Goal: Communication & Community: Answer question/provide support

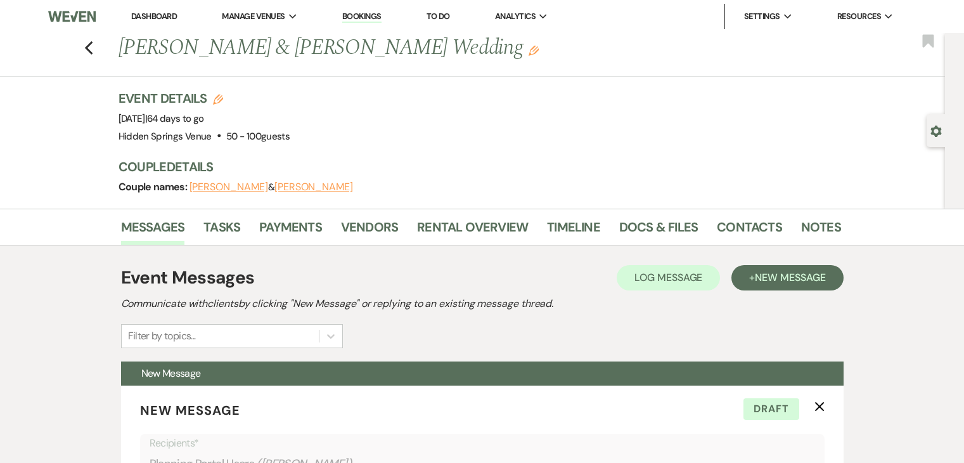
select select "5451"
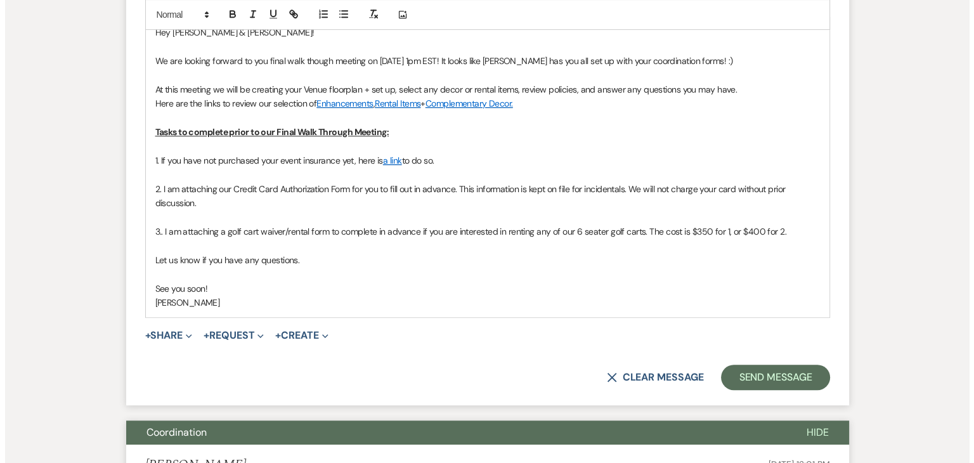
scroll to position [682, 0]
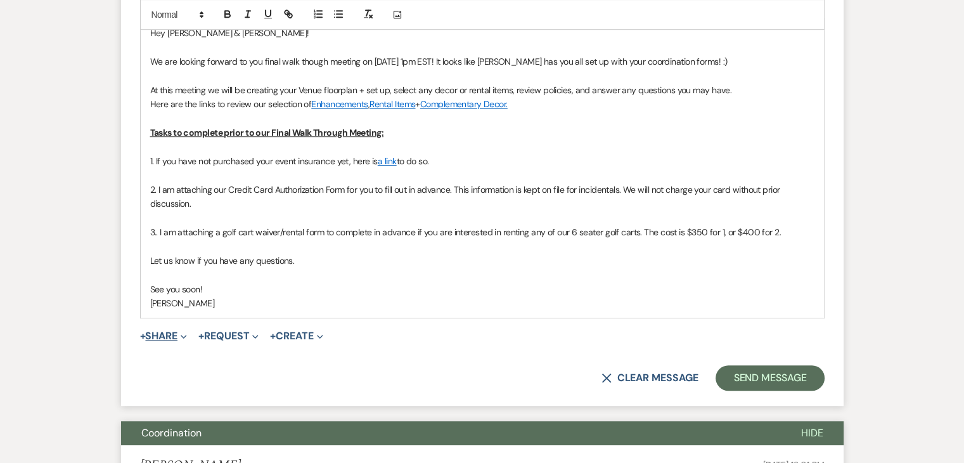
click at [170, 331] on button "+ Share Expand" at bounding box center [164, 336] width 48 height 10
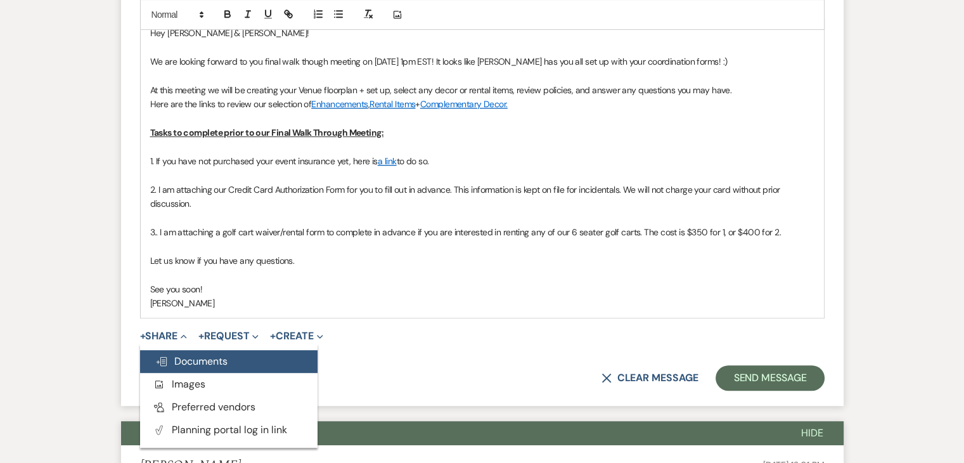
click at [188, 360] on span "Doc Upload Documents" at bounding box center [191, 360] width 72 height 13
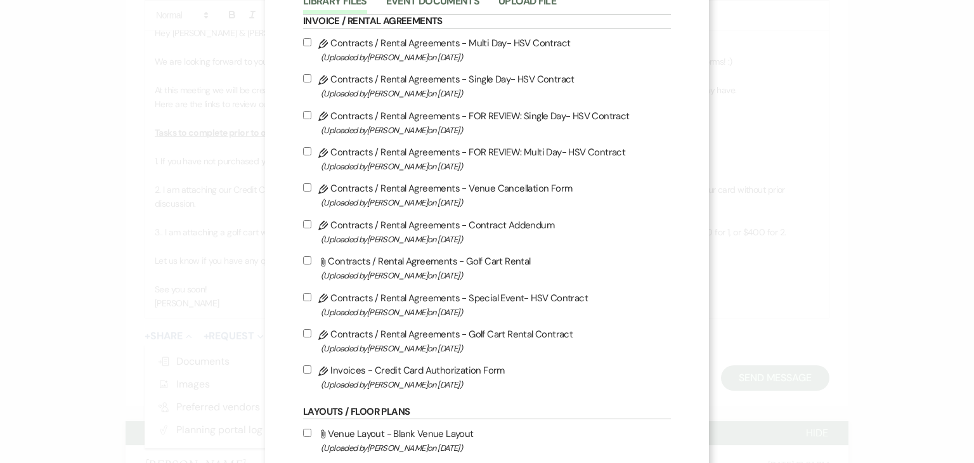
scroll to position [86, 0]
click at [303, 334] on input "Pencil Contracts / Rental Agreements - Golf Cart Rental Contract (Uploaded by […" at bounding box center [307, 334] width 8 height 8
checkbox input "true"
click at [304, 375] on input "Pencil Invoices - Credit Card Authorization Form (Uploaded by [PERSON_NAME] on …" at bounding box center [307, 371] width 8 height 8
checkbox input "true"
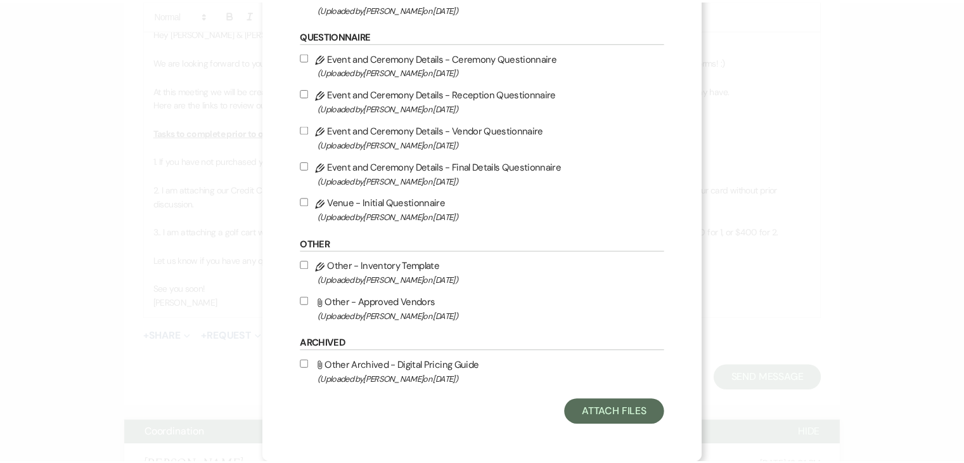
scroll to position [1329, 0]
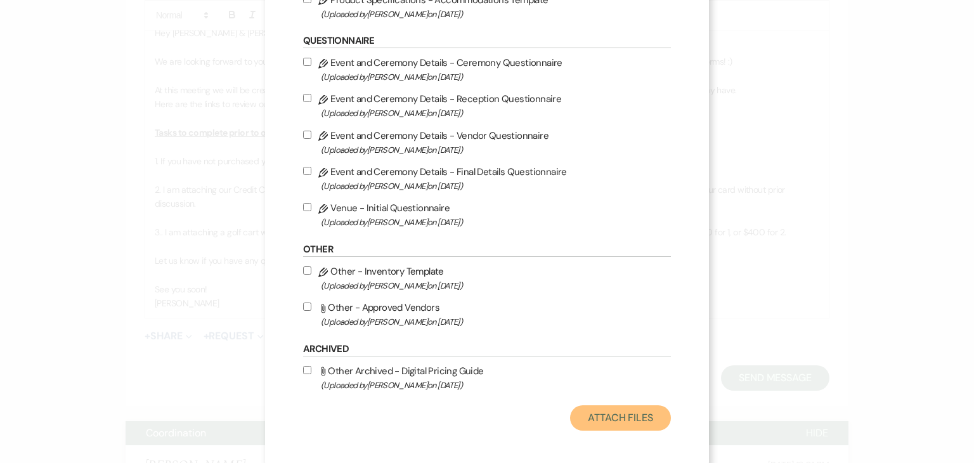
click at [600, 420] on button "Attach Files" at bounding box center [620, 417] width 101 height 25
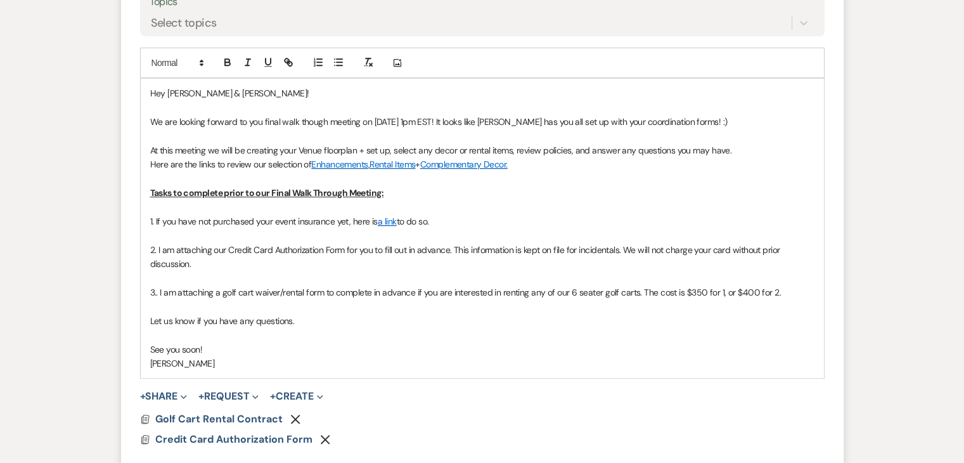
scroll to position [622, 0]
click at [706, 119] on span "We are looking forward to you final walk though meeting on [DATE] 1pm EST! It l…" at bounding box center [439, 120] width 578 height 11
click at [720, 114] on p "We are looking forward to you final walk though meeting on [DATE] 1pm EST! It l…" at bounding box center [482, 121] width 665 height 14
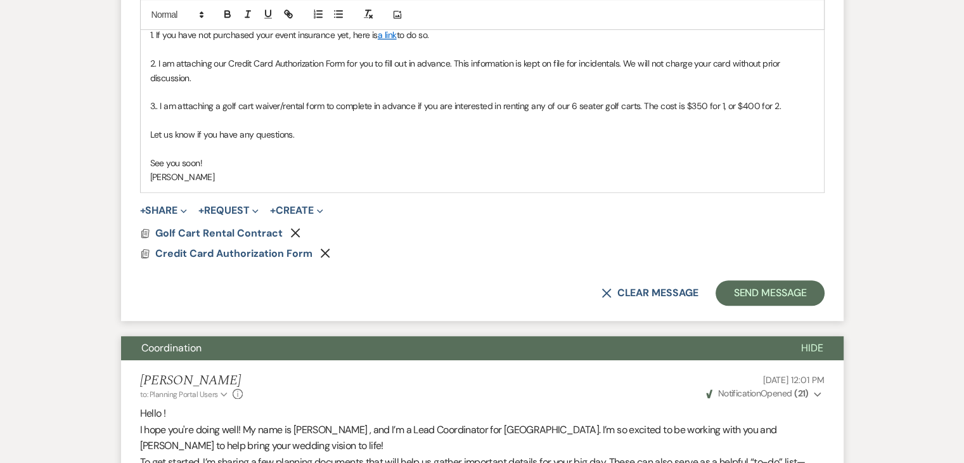
scroll to position [824, 0]
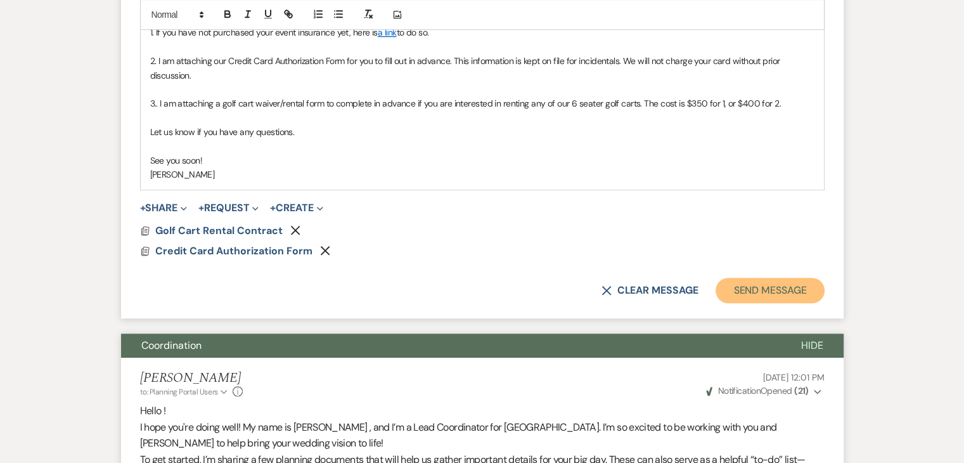
click at [798, 282] on button "Send Message" at bounding box center [770, 290] width 108 height 25
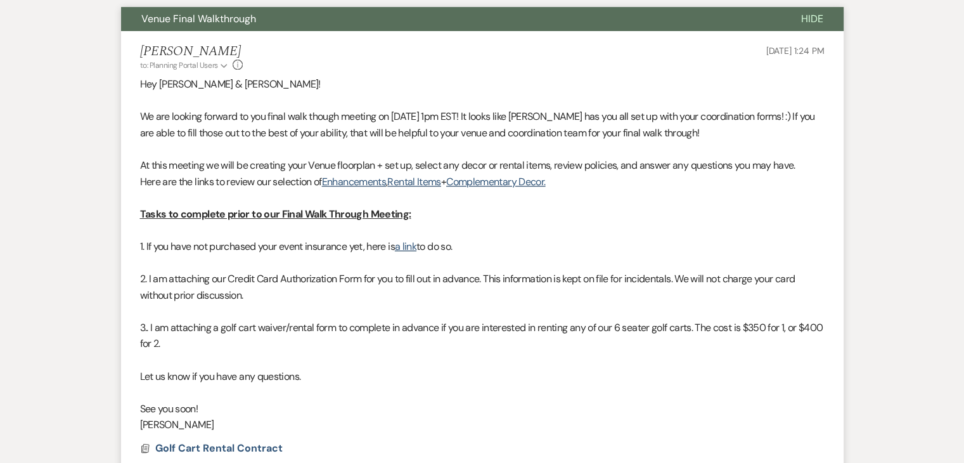
scroll to position [0, 0]
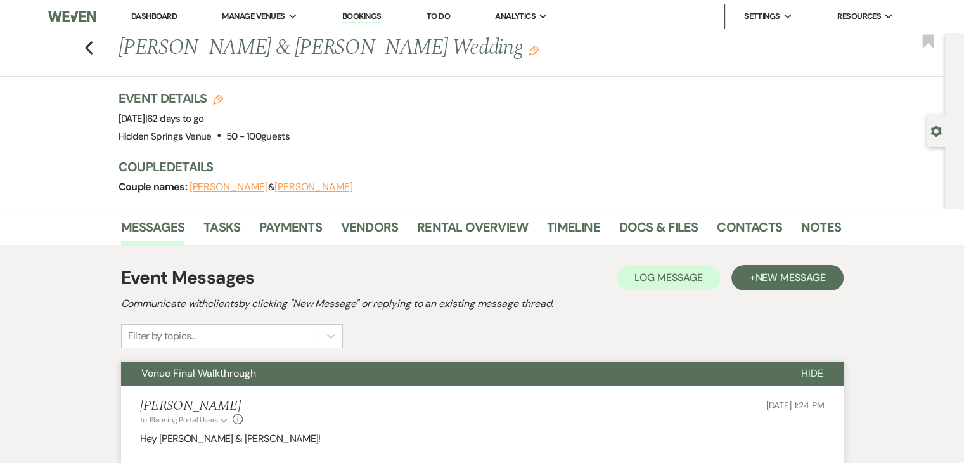
click at [170, 11] on link "Dashboard" at bounding box center [154, 16] width 46 height 11
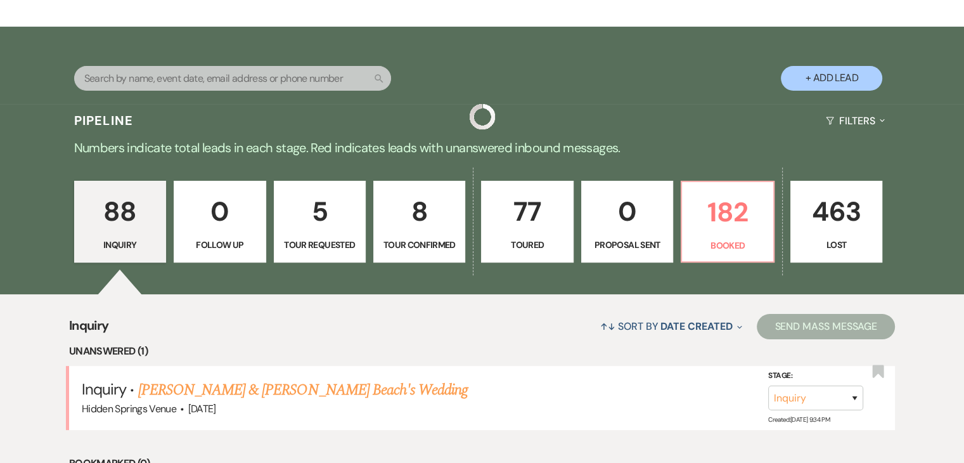
scroll to position [216, 0]
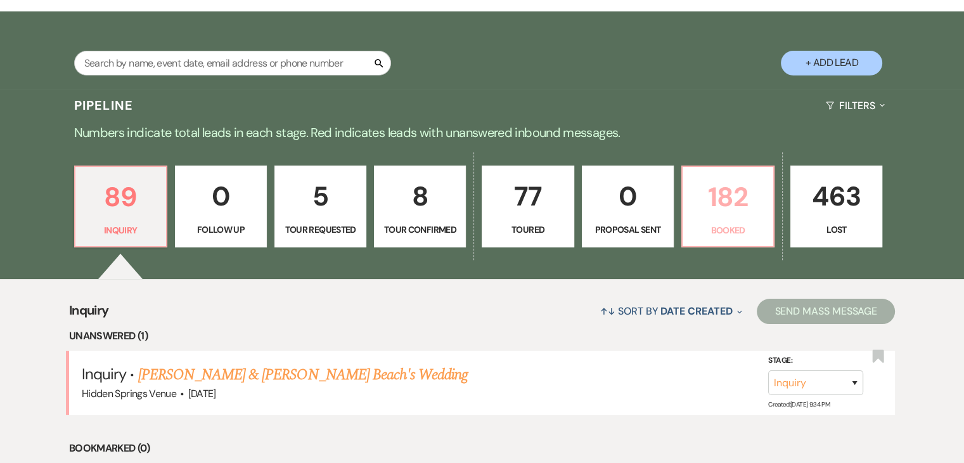
click at [718, 211] on p "182" at bounding box center [728, 197] width 75 height 42
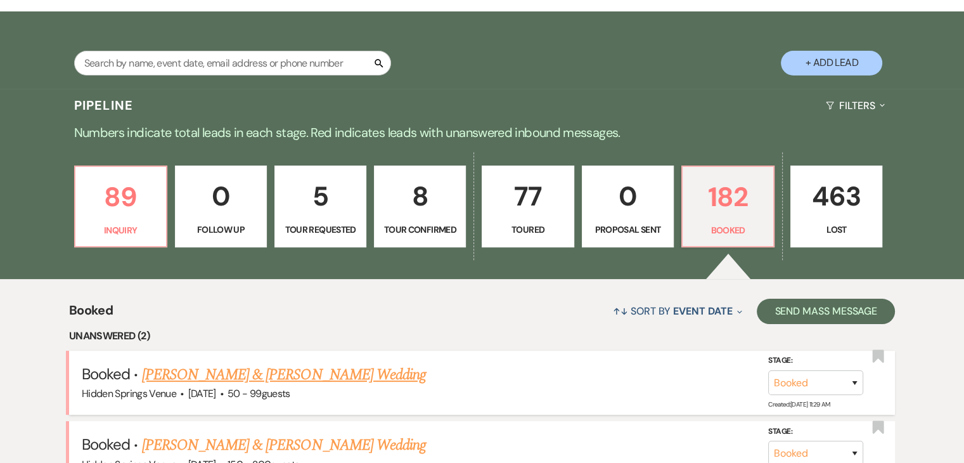
click at [336, 371] on link "[PERSON_NAME] & [PERSON_NAME] Wedding" at bounding box center [284, 374] width 284 height 23
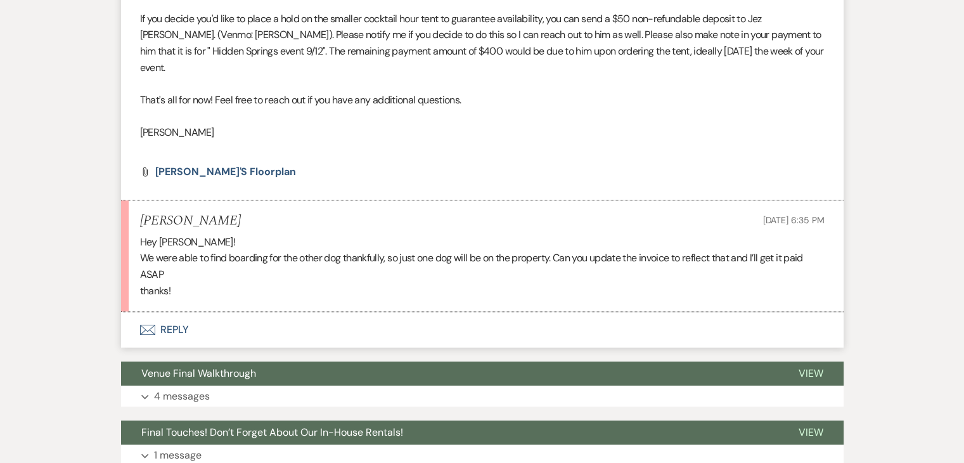
scroll to position [543, 0]
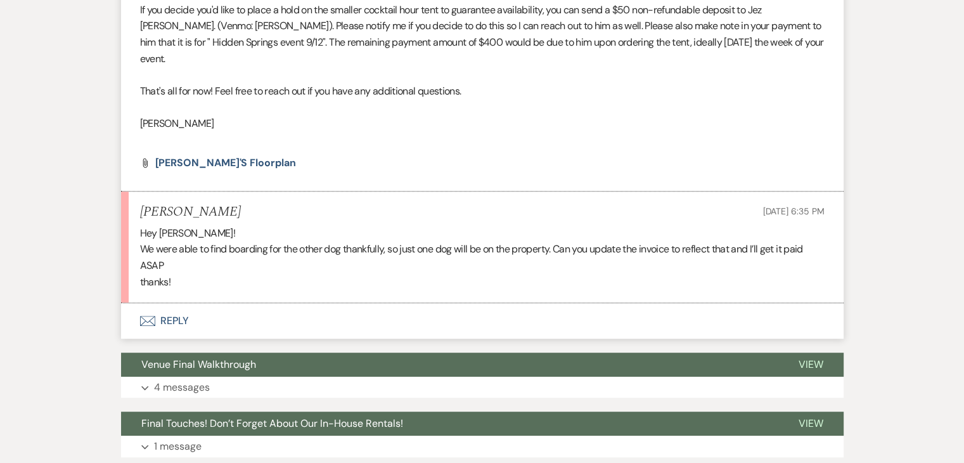
click at [169, 305] on button "Envelope Reply" at bounding box center [482, 321] width 723 height 36
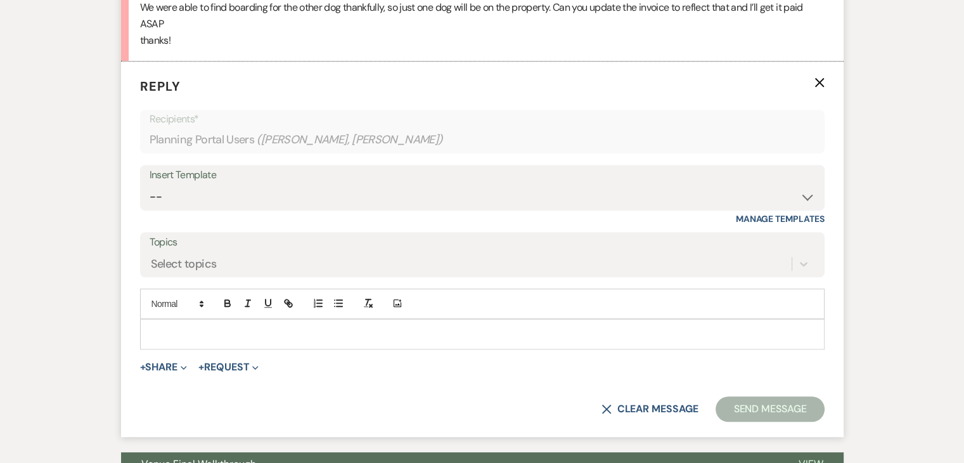
scroll to position [785, 0]
click at [190, 327] on p at bounding box center [482, 334] width 665 height 14
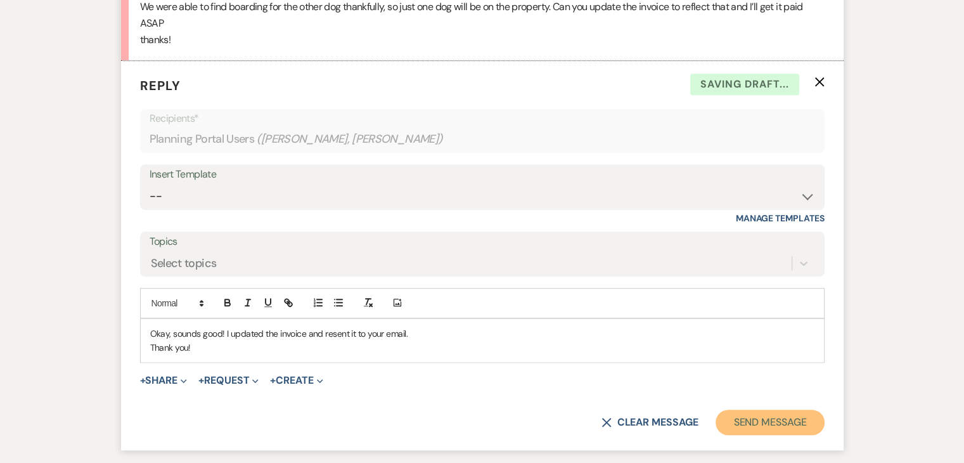
click at [756, 410] on button "Send Message" at bounding box center [770, 422] width 108 height 25
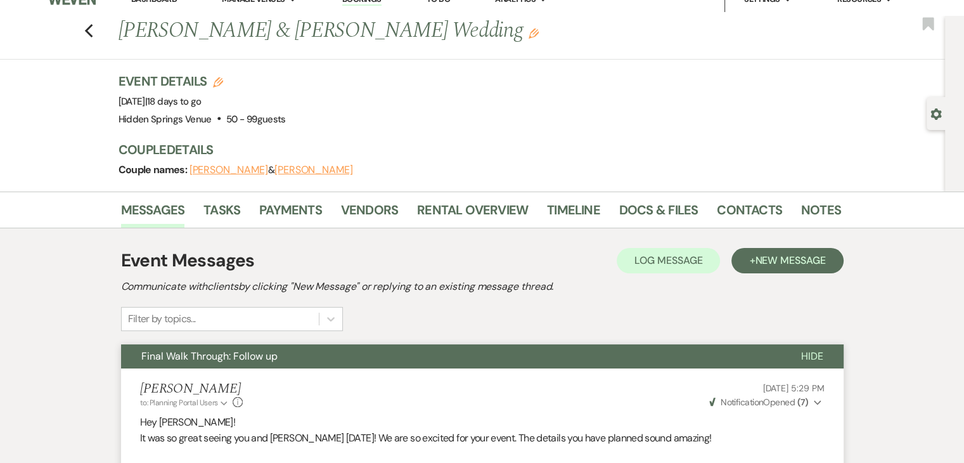
scroll to position [0, 0]
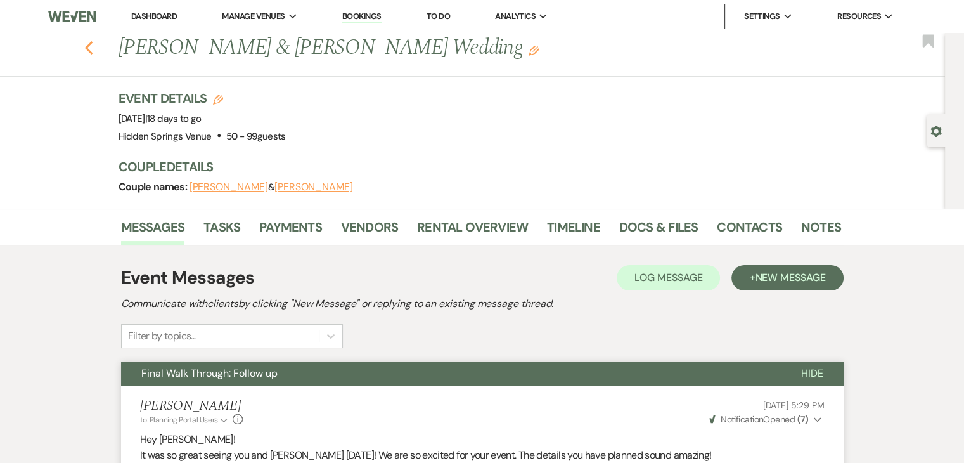
click at [92, 42] on icon "Previous" at bounding box center [89, 48] width 10 height 15
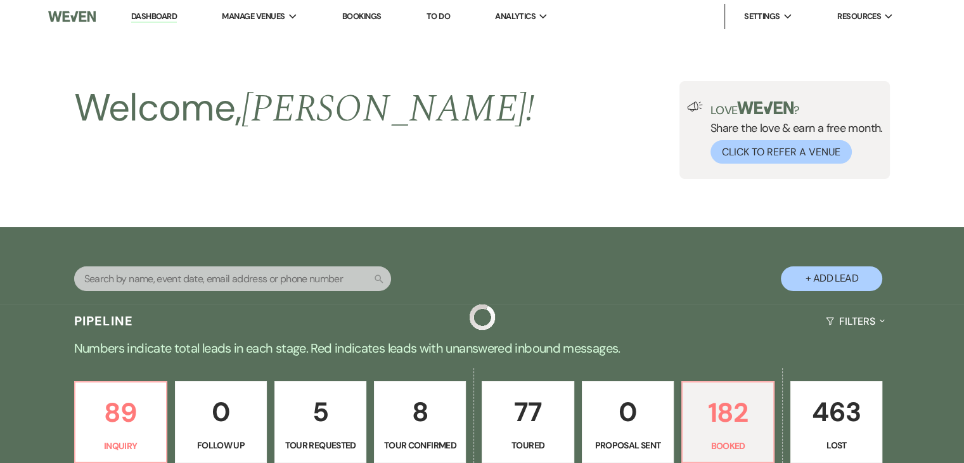
scroll to position [216, 0]
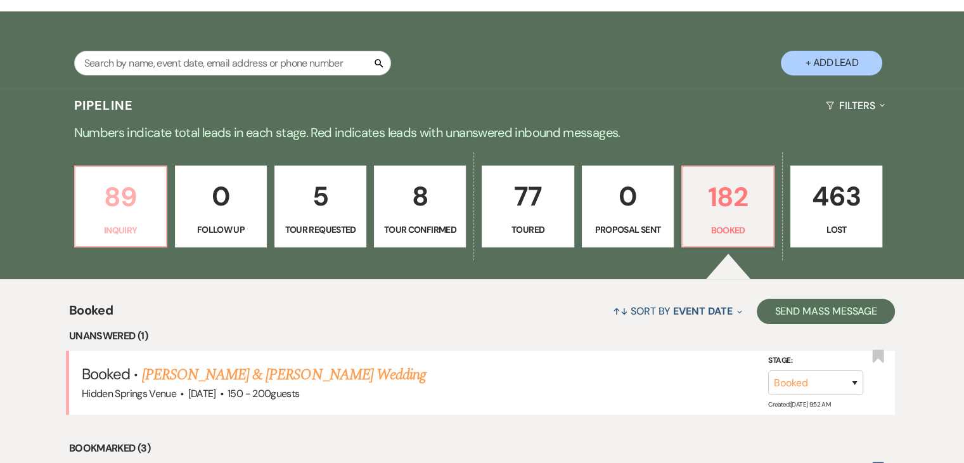
click at [133, 216] on p "89" at bounding box center [120, 197] width 75 height 42
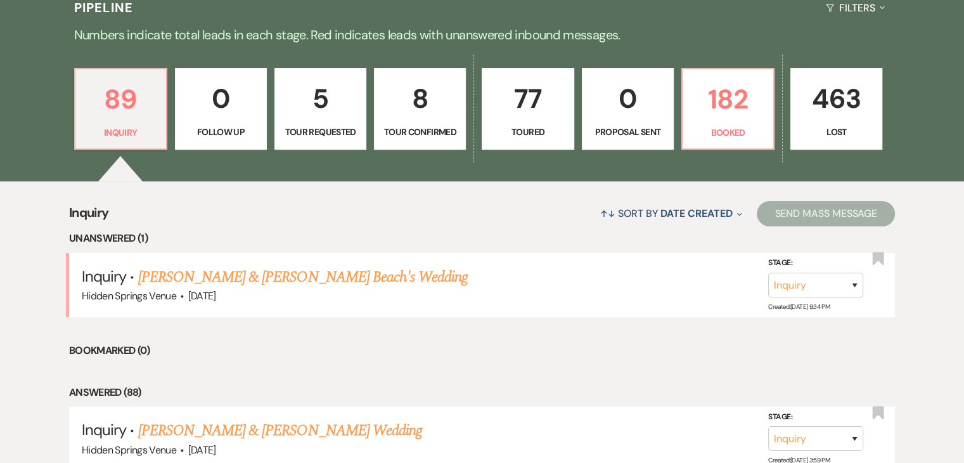
scroll to position [317, 0]
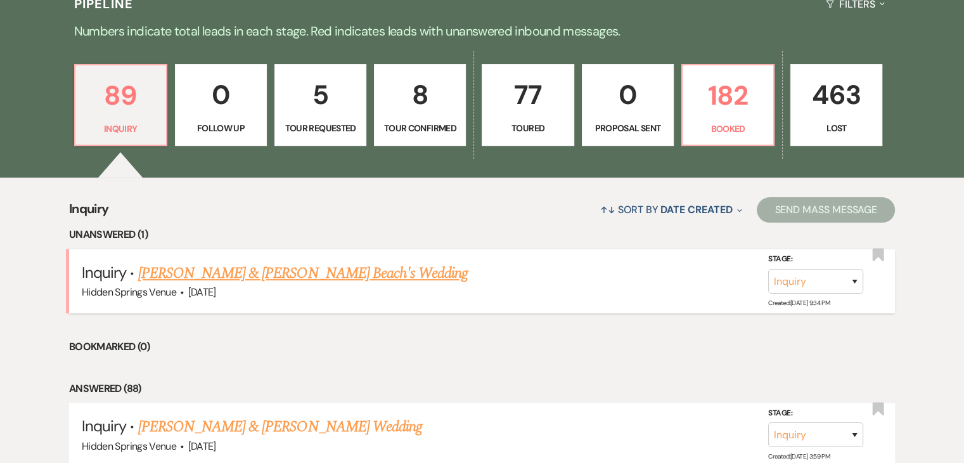
click at [249, 275] on link "[PERSON_NAME] & [PERSON_NAME] Beach's Wedding" at bounding box center [303, 273] width 330 height 23
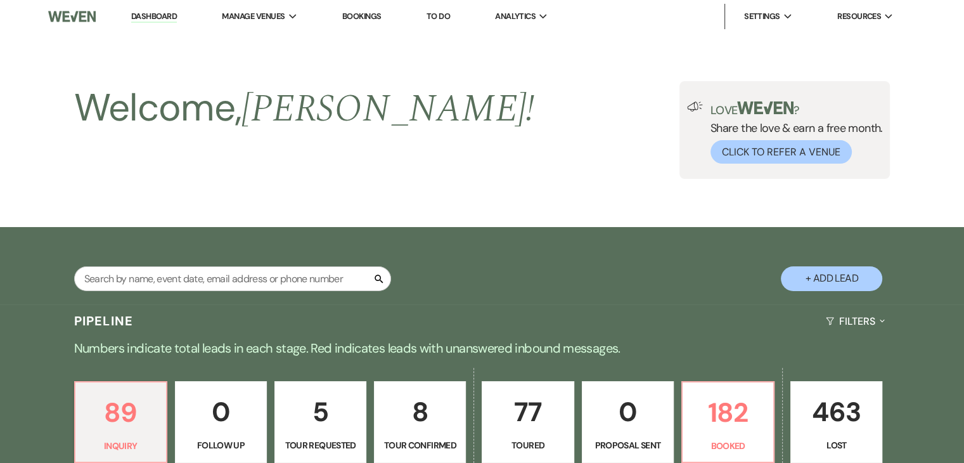
select select "5"
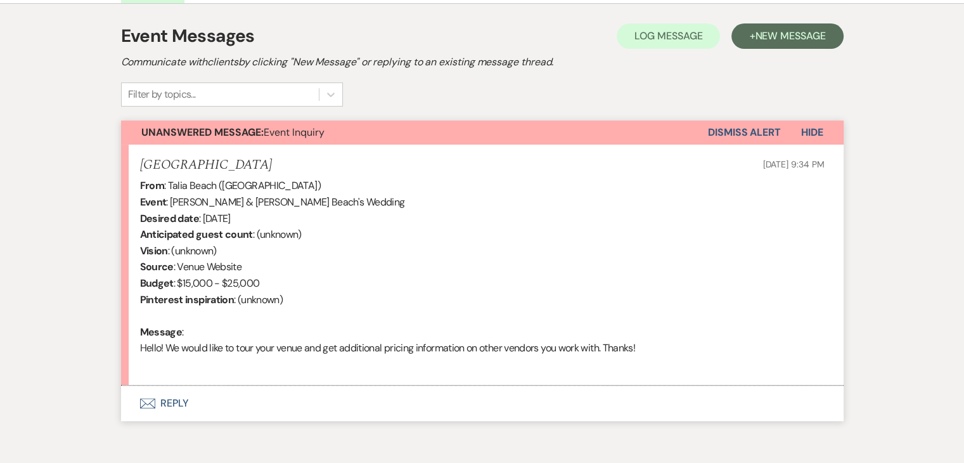
scroll to position [350, 0]
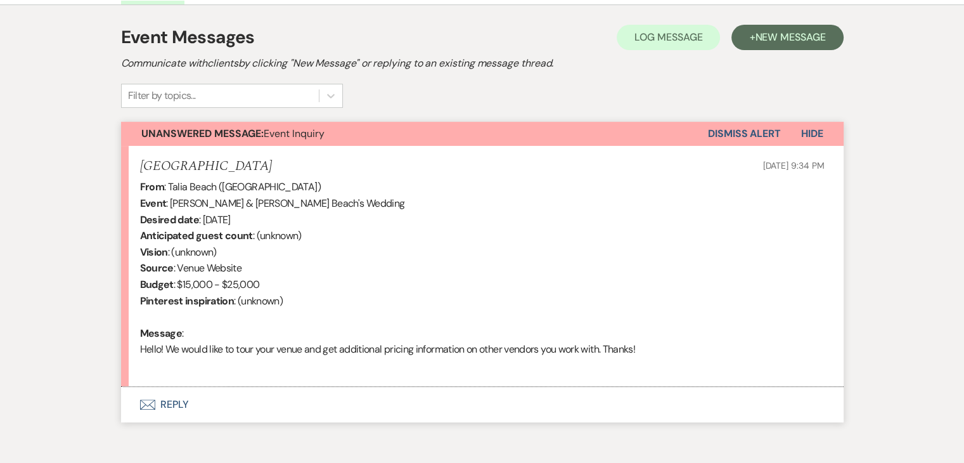
click at [175, 399] on button "Envelope Reply" at bounding box center [482, 405] width 723 height 36
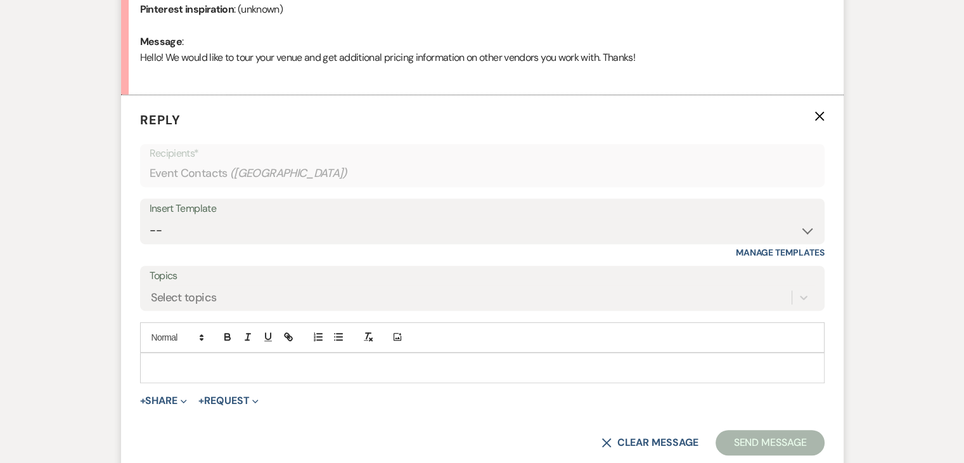
scroll to position [692, 0]
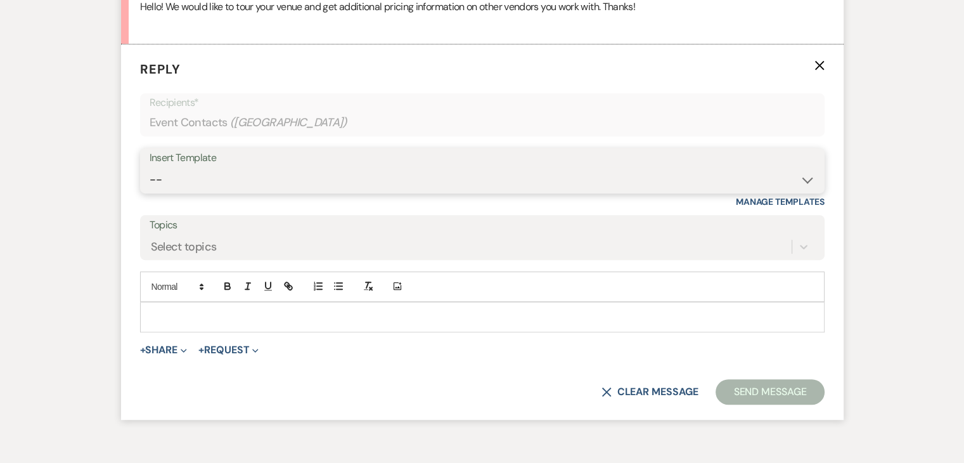
click at [290, 167] on select "-- Initial Inquiry Response Tour Request Response Follow Up Review Email Check-…" at bounding box center [483, 179] width 666 height 25
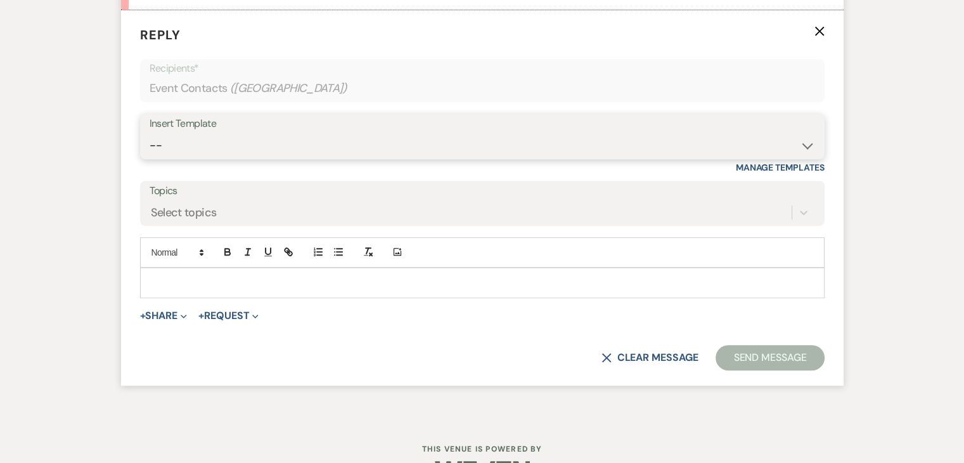
scroll to position [763, 0]
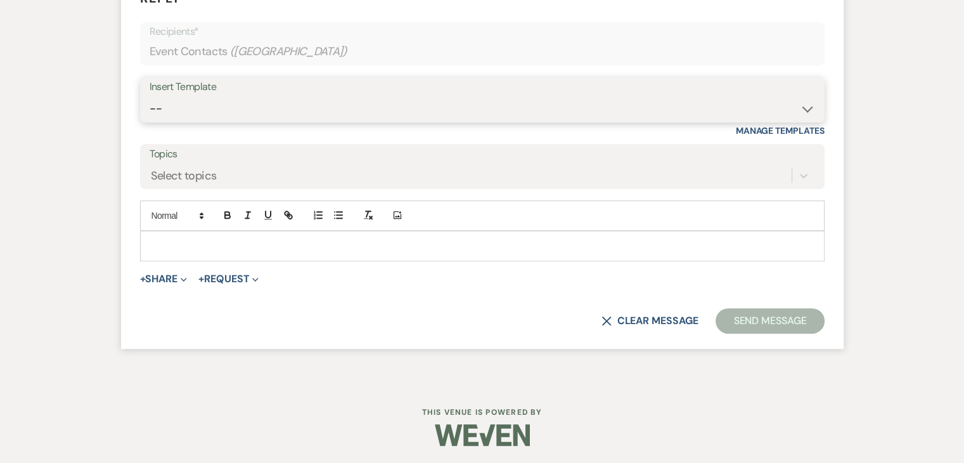
click at [268, 99] on select "-- Initial Inquiry Response Tour Request Response Follow Up Review Email Check-…" at bounding box center [483, 108] width 666 height 25
select select "4396"
click at [150, 96] on select "-- Initial Inquiry Response Tour Request Response Follow Up Review Email Check-…" at bounding box center [483, 108] width 666 height 25
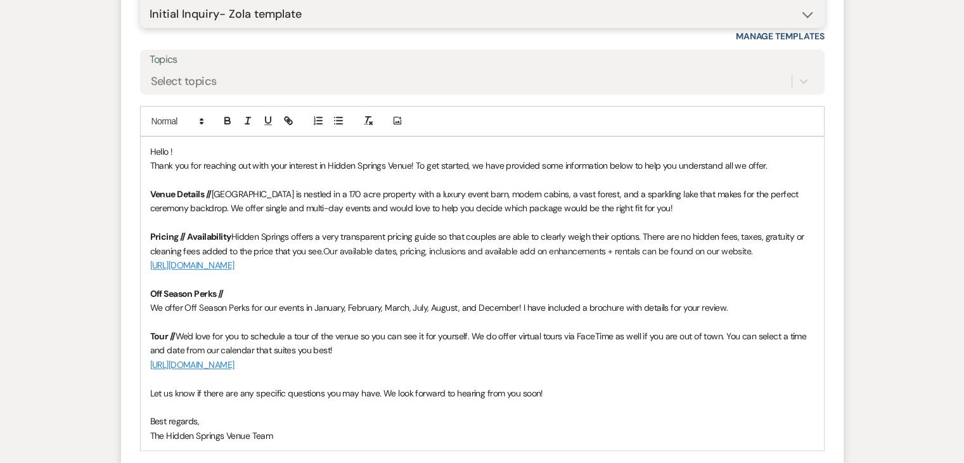
scroll to position [857, 0]
click at [292, 348] on span "We'd love for you to schedule a tour of the venue so you can see it for yoursel…" at bounding box center [479, 343] width 659 height 25
click at [307, 377] on p at bounding box center [482, 379] width 665 height 14
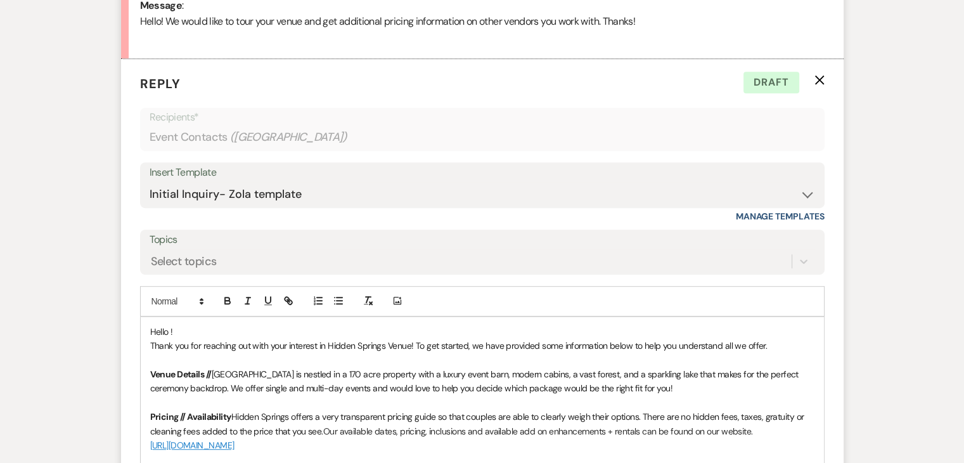
scroll to position [746, 0]
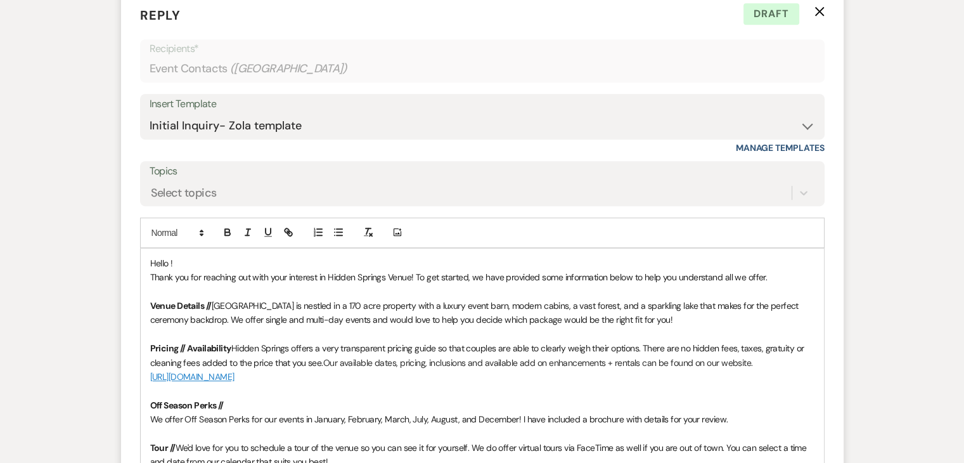
click at [170, 259] on span "Hello !" at bounding box center [161, 262] width 23 height 11
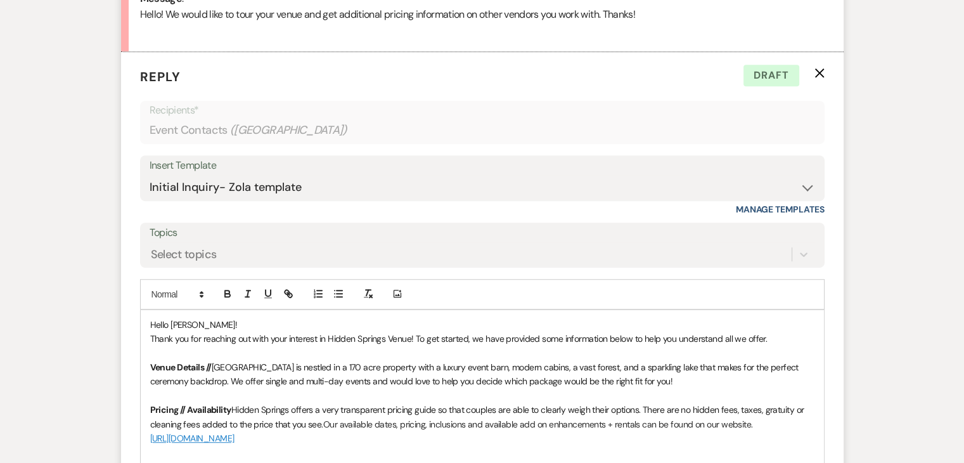
scroll to position [687, 0]
click at [418, 333] on span "Thank you for reaching out with your interest in Hidden Springs Venue! To get s…" at bounding box center [459, 336] width 618 height 11
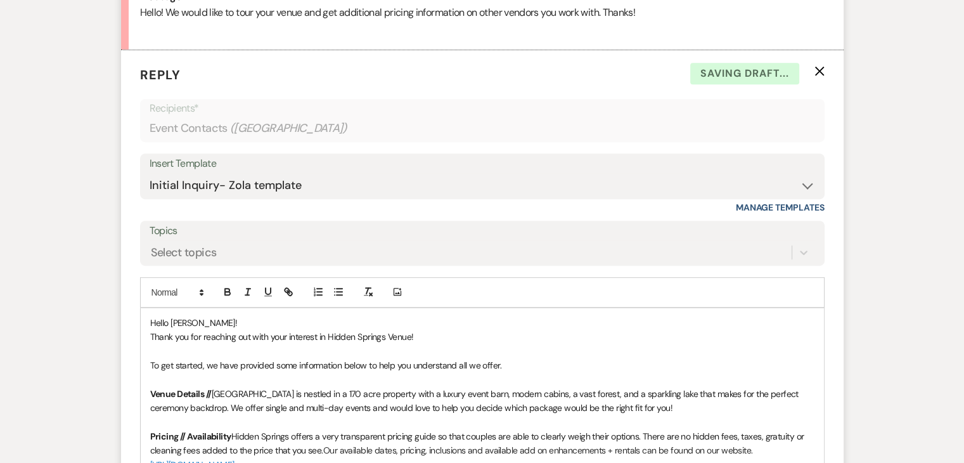
click at [418, 333] on p "Thank you for reaching out with your interest in Hidden Springs Venue!" at bounding box center [482, 337] width 665 height 14
click at [639, 335] on span "Thank you for reaching out with your interest in Hidden Springs Venue! We are c…" at bounding box center [394, 336] width 489 height 11
click at [686, 337] on p "Thank you for reaching out with your interest in Hidden Springs Venue! We are c…" at bounding box center [482, 337] width 665 height 14
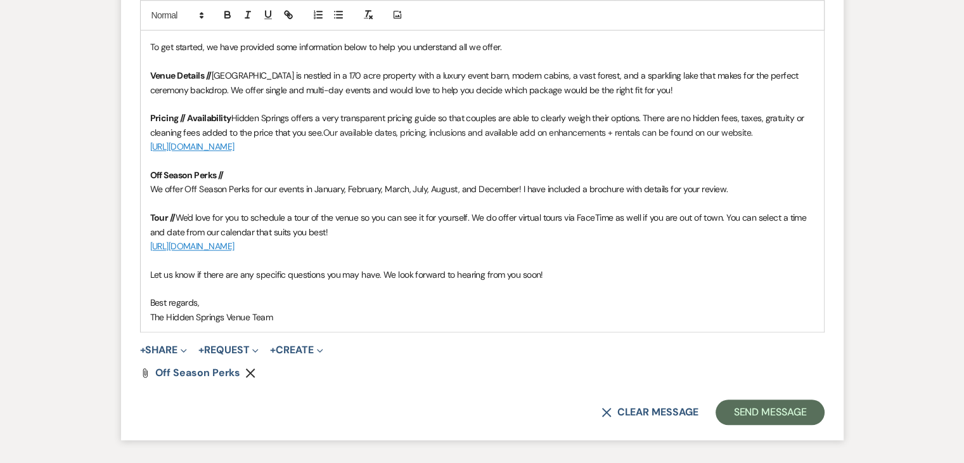
scroll to position [1022, 0]
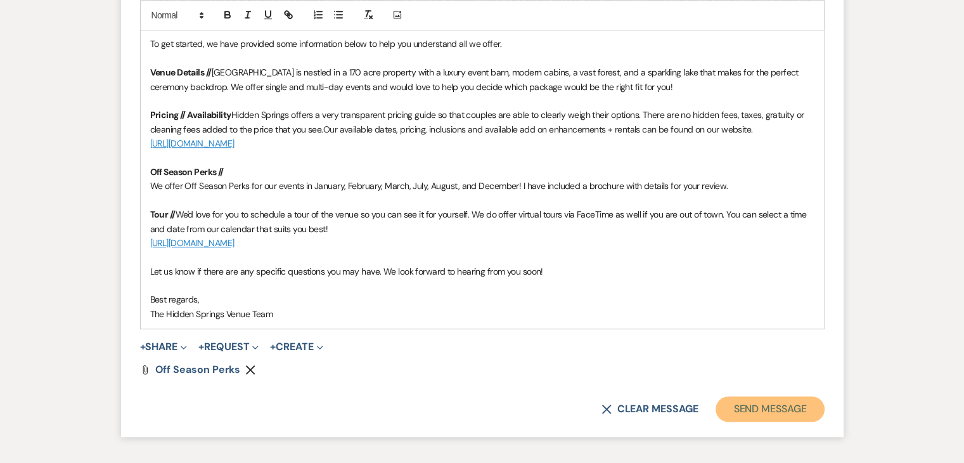
click at [753, 406] on button "Send Message" at bounding box center [770, 408] width 108 height 25
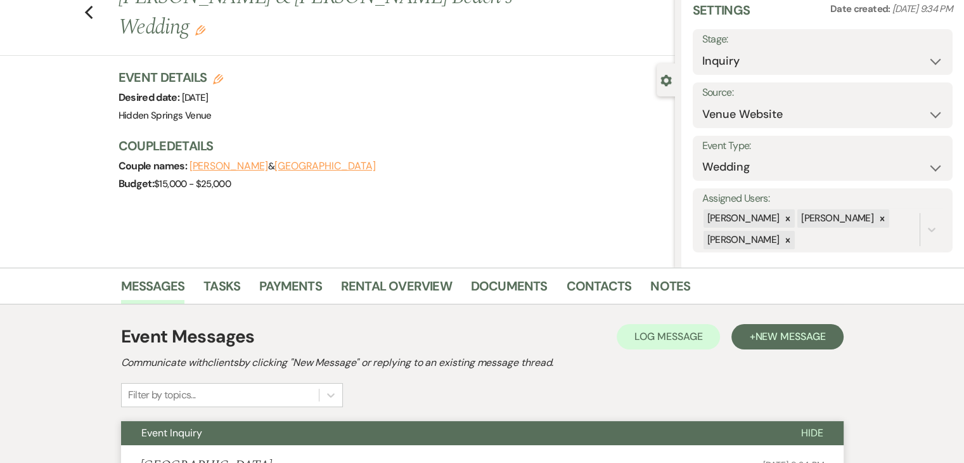
scroll to position [0, 0]
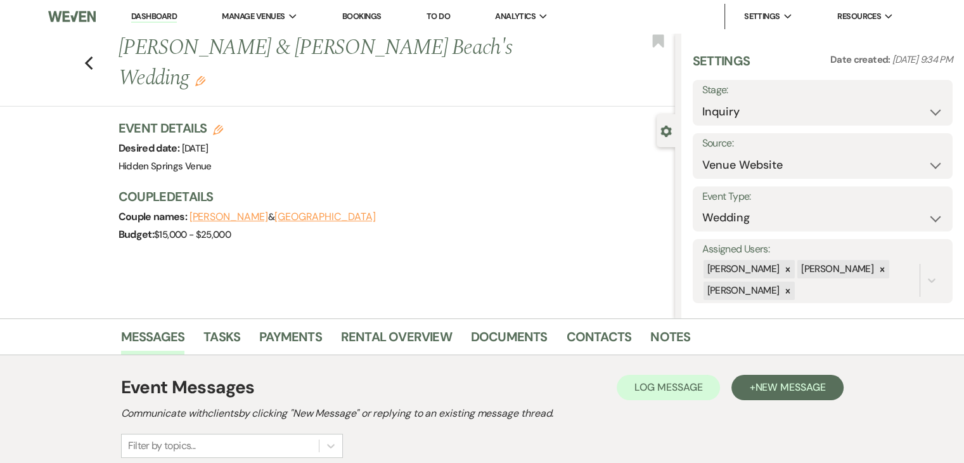
click at [138, 16] on link "Dashboard" at bounding box center [154, 17] width 46 height 12
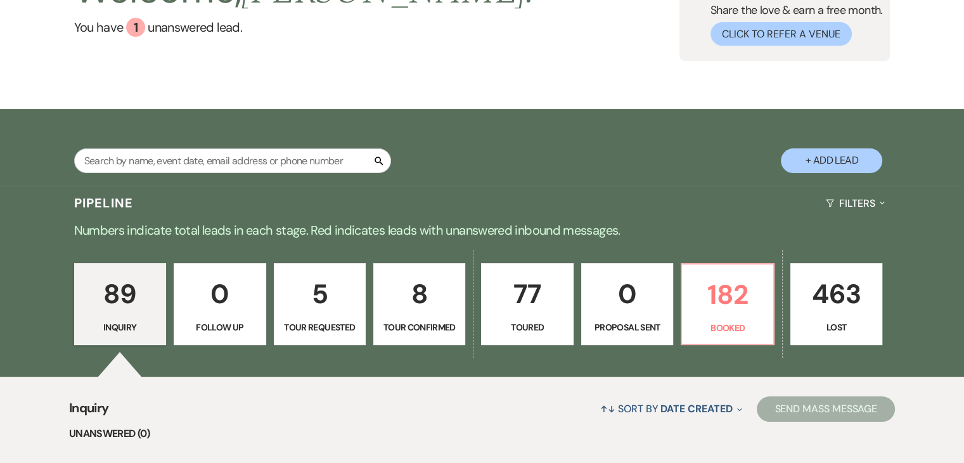
scroll to position [117, 0]
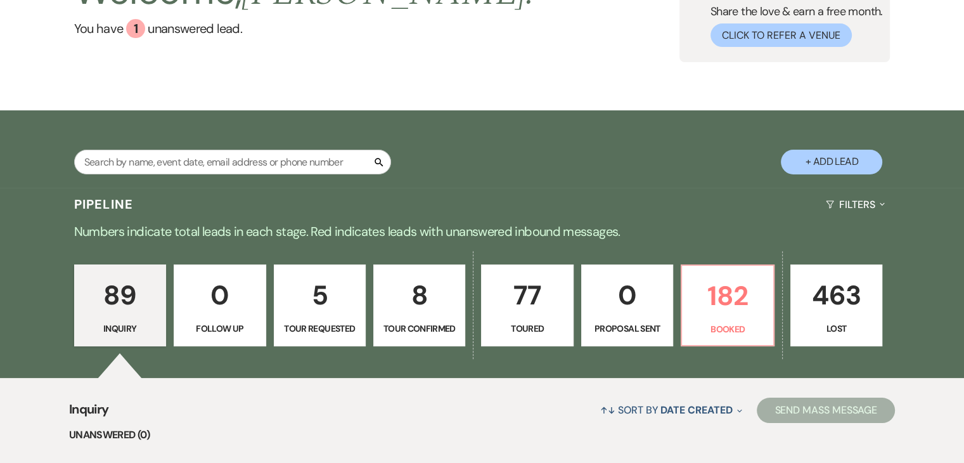
click at [417, 287] on p "8" at bounding box center [419, 295] width 75 height 42
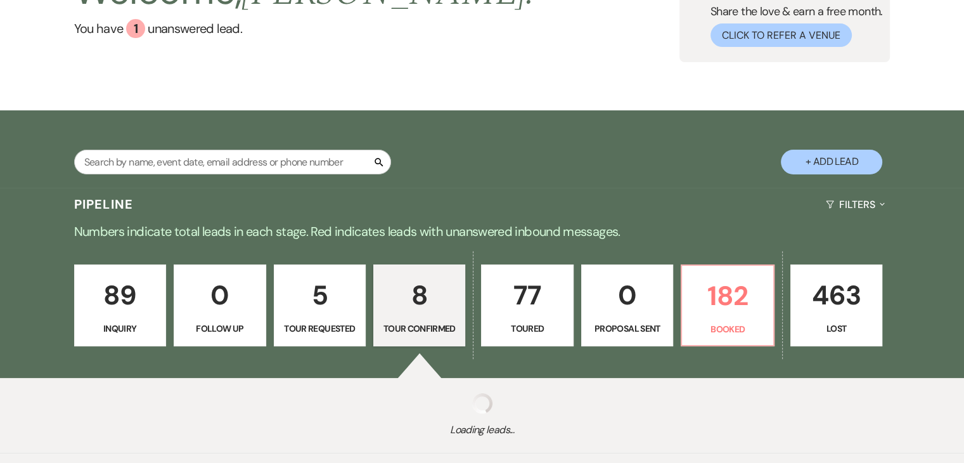
select select "4"
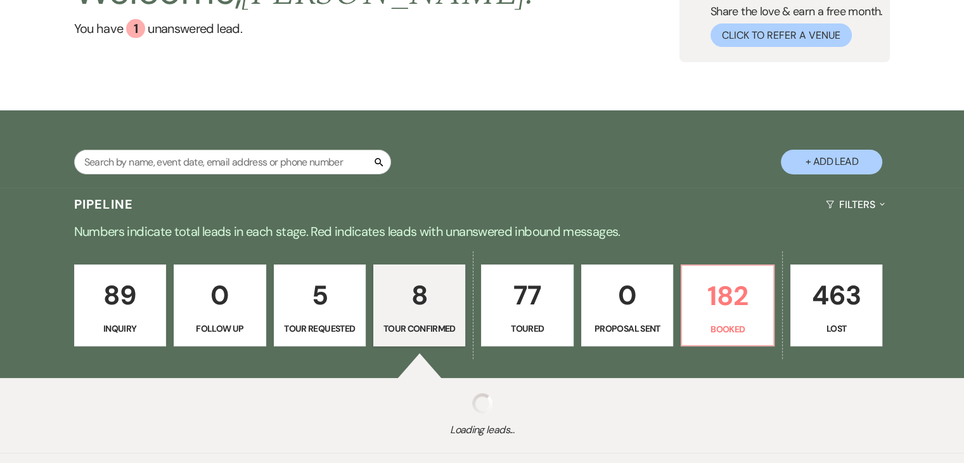
select select "4"
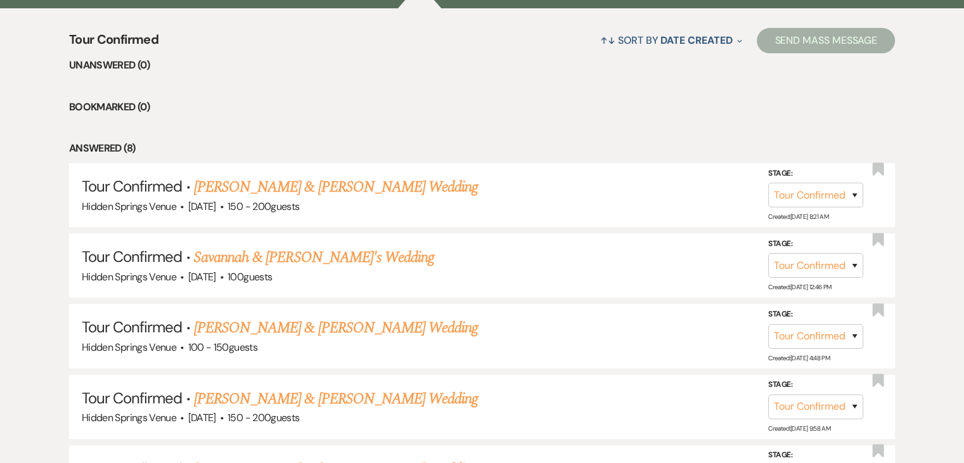
scroll to position [484, 0]
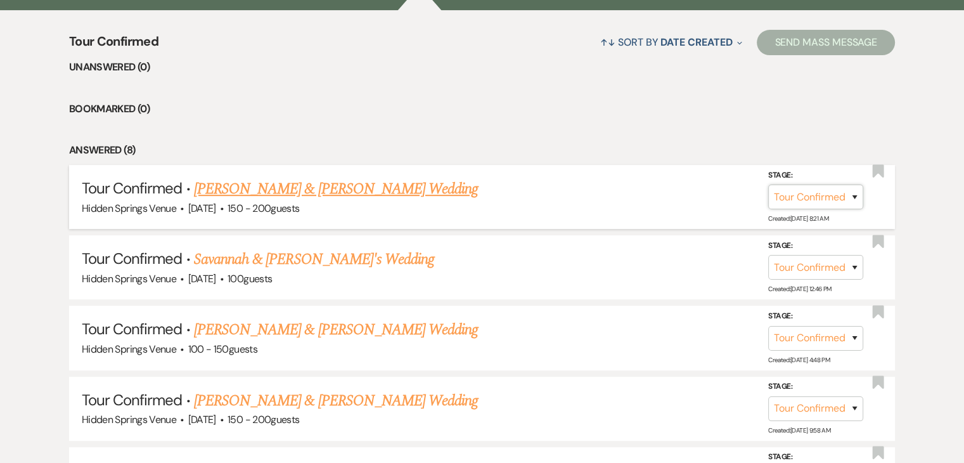
click at [829, 193] on select "Inquiry Follow Up Tour Requested Tour Confirmed Toured Proposal Sent Booked Lost" at bounding box center [816, 197] width 95 height 25
click at [769, 185] on select "Inquiry Follow Up Tour Requested Tour Confirmed Toured Proposal Sent Booked Lost" at bounding box center [816, 197] width 95 height 25
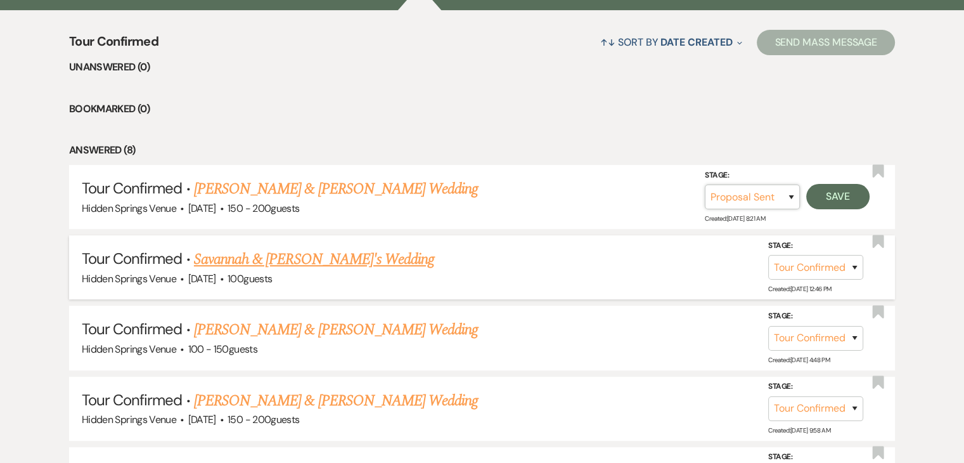
drag, startPoint x: 774, startPoint y: 193, endPoint x: 745, endPoint y: 285, distance: 96.3
click at [745, 285] on ul "Unanswered (0) Bookmarked (0) Answered (8) Tour Confirmed · Trace [PERSON_NAME]…" at bounding box center [482, 390] width 826 height 663
select select "5"
click at [705, 185] on select "Inquiry Follow Up Tour Requested Tour Confirmed Toured Proposal Sent Booked Lost" at bounding box center [752, 197] width 95 height 25
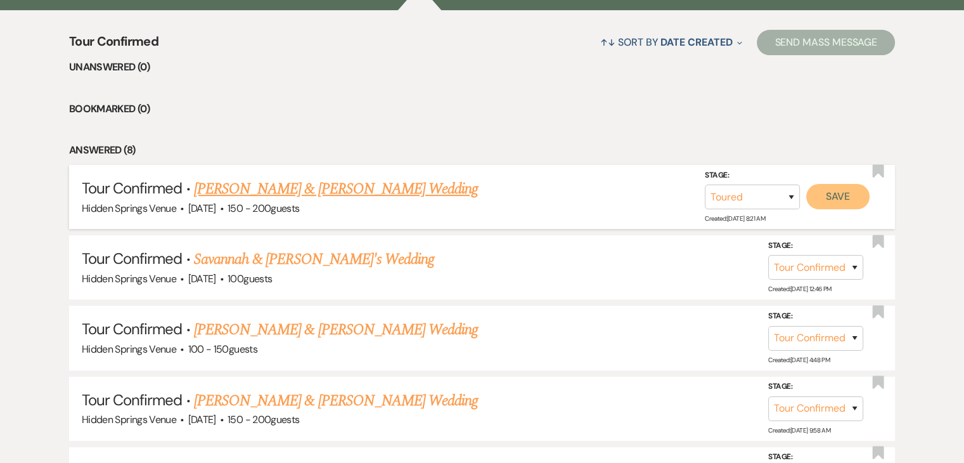
click at [823, 199] on button "Save" at bounding box center [838, 196] width 63 height 25
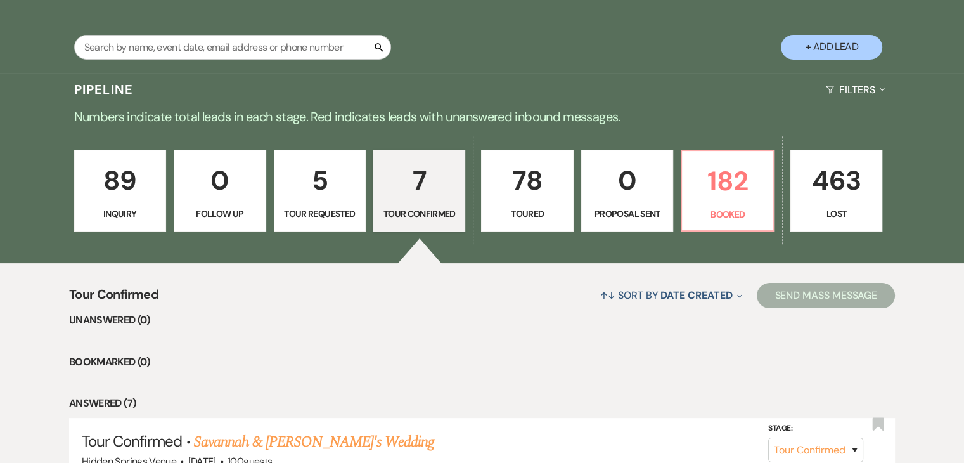
scroll to position [231, 0]
click at [335, 203] on link "5 Tour Requested" at bounding box center [320, 191] width 92 height 82
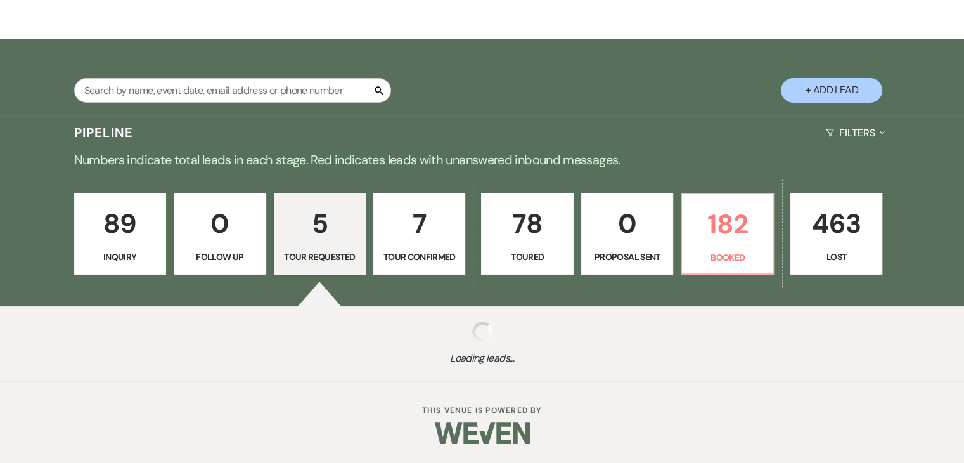
select select "2"
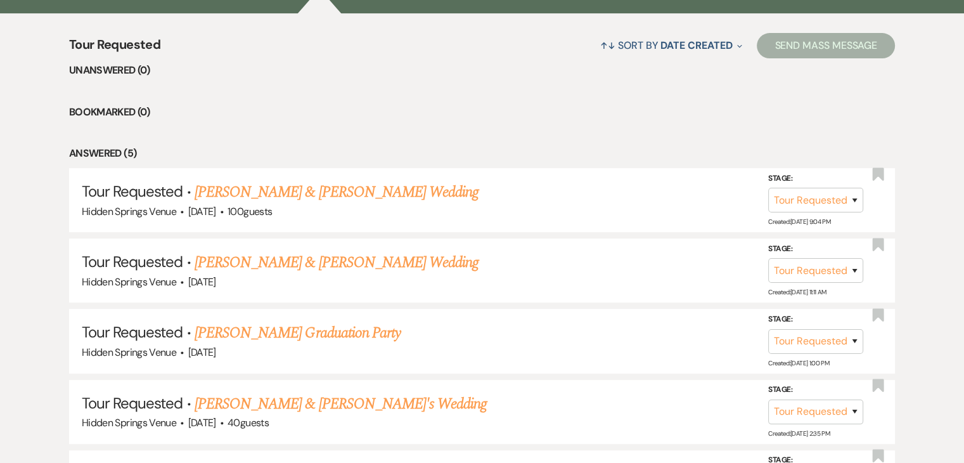
scroll to position [555, 0]
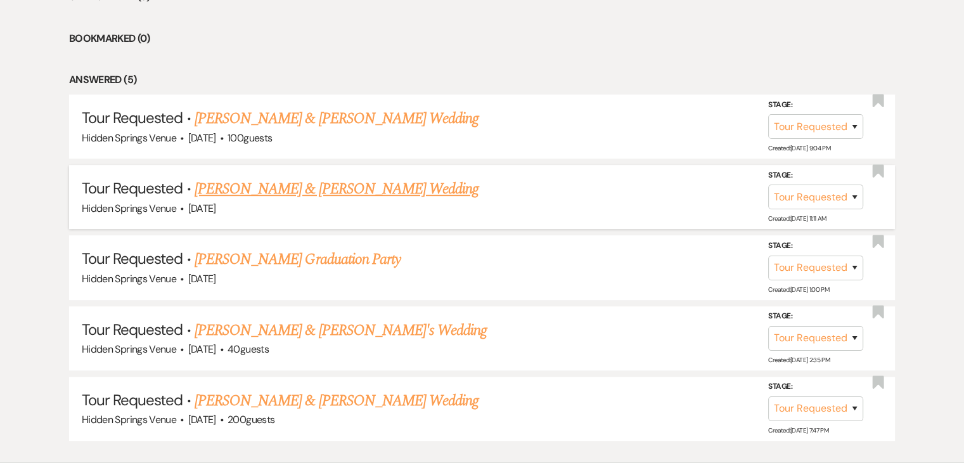
click at [334, 186] on link "[PERSON_NAME] & [PERSON_NAME] Wedding" at bounding box center [337, 189] width 284 height 23
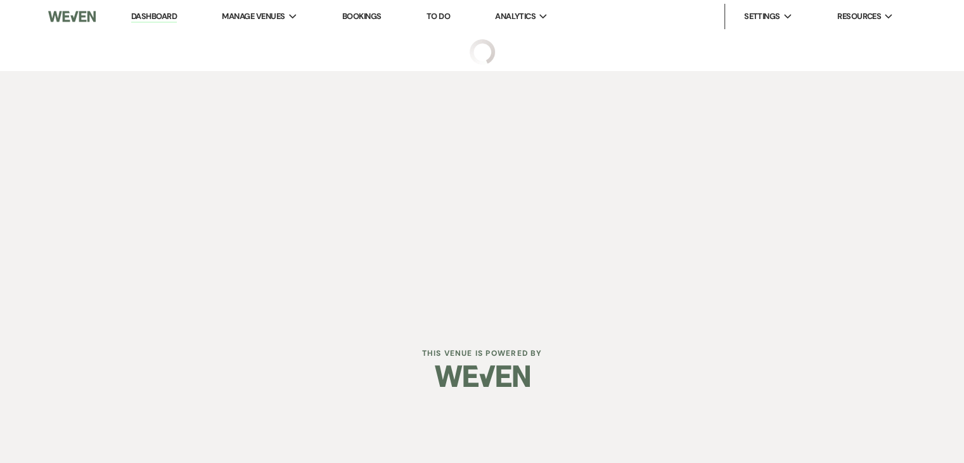
select select "2"
select select "5"
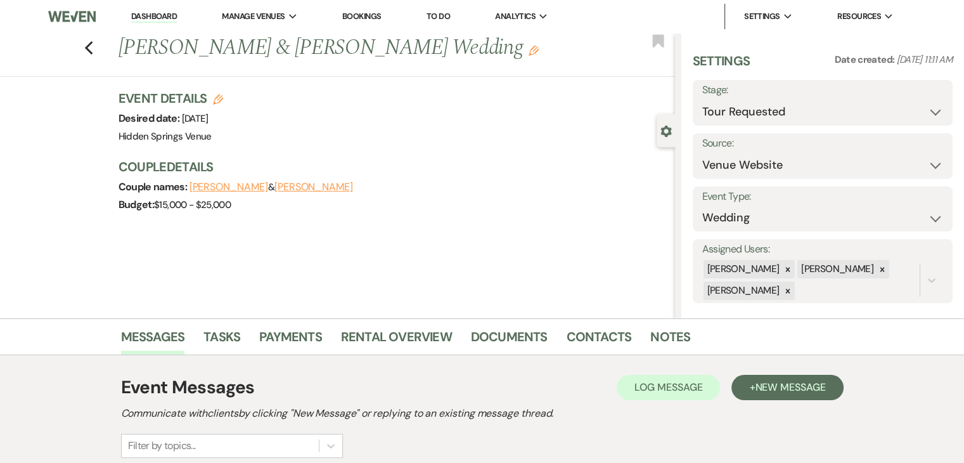
scroll to position [155, 0]
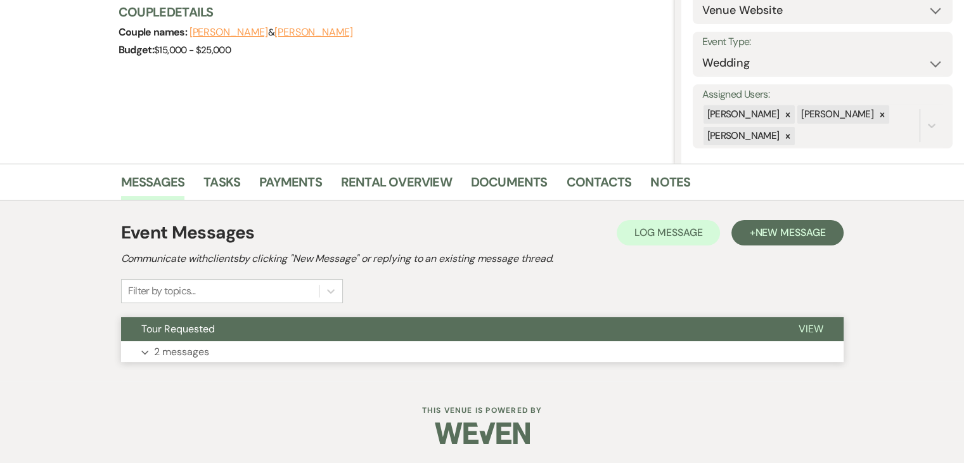
click at [381, 354] on button "Expand 2 messages" at bounding box center [482, 352] width 723 height 22
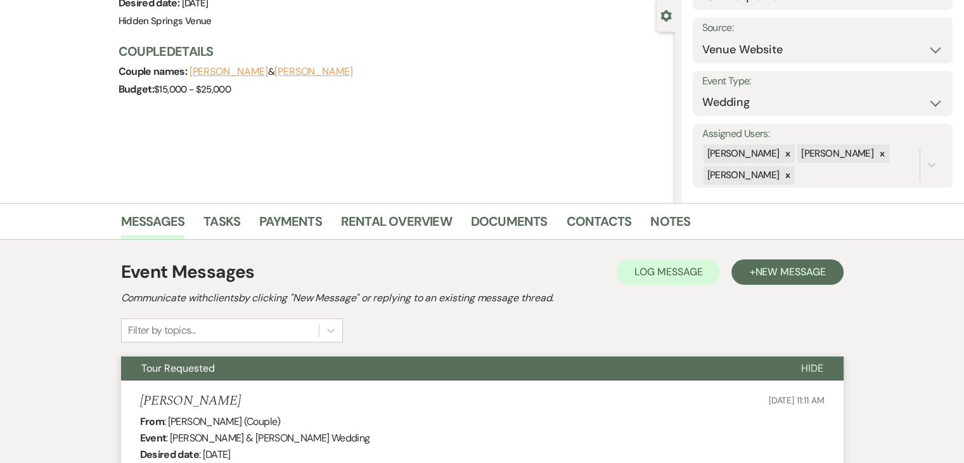
scroll to position [0, 0]
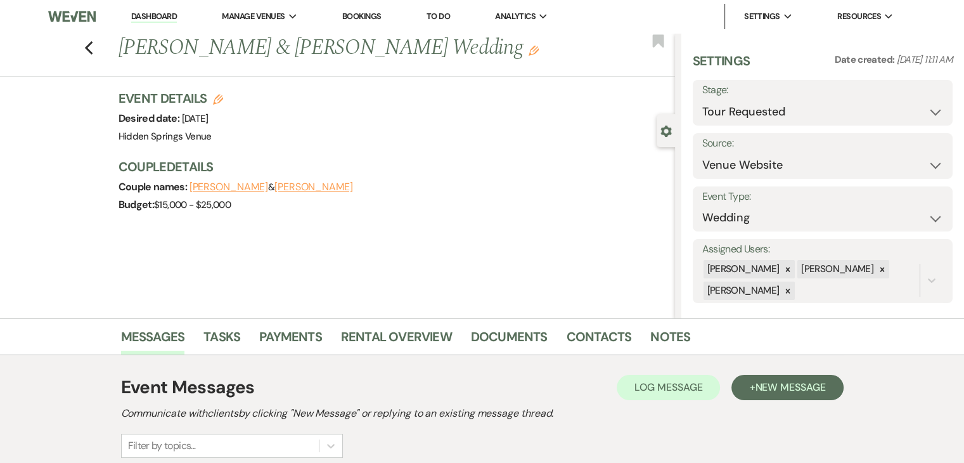
click at [842, 93] on label "Stage:" at bounding box center [823, 90] width 241 height 18
click at [783, 110] on select "Inquiry Follow Up Tour Requested Tour Confirmed Toured Proposal Sent Booked Lost" at bounding box center [823, 112] width 241 height 25
select select "5"
click at [703, 100] on select "Inquiry Follow Up Tour Requested Tour Confirmed Toured Proposal Sent Booked Lost" at bounding box center [823, 112] width 241 height 25
click at [916, 100] on button "Save" at bounding box center [926, 102] width 54 height 25
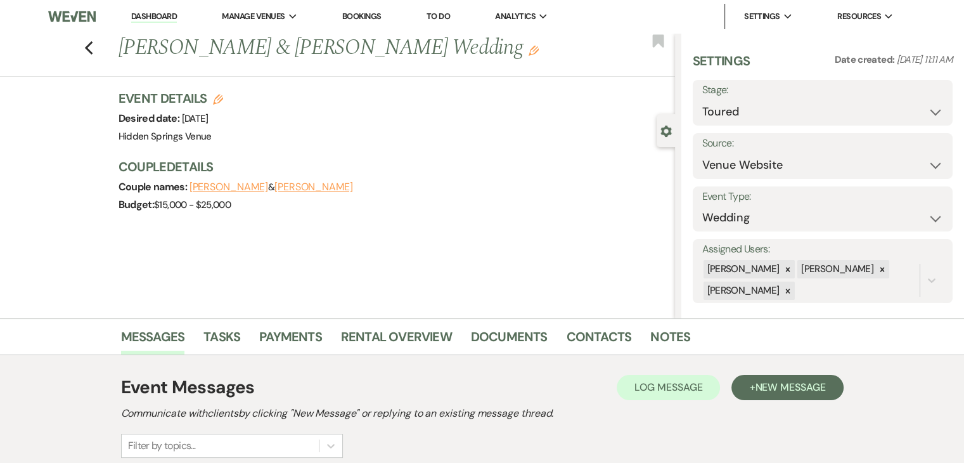
click at [157, 13] on link "Dashboard" at bounding box center [154, 17] width 46 height 12
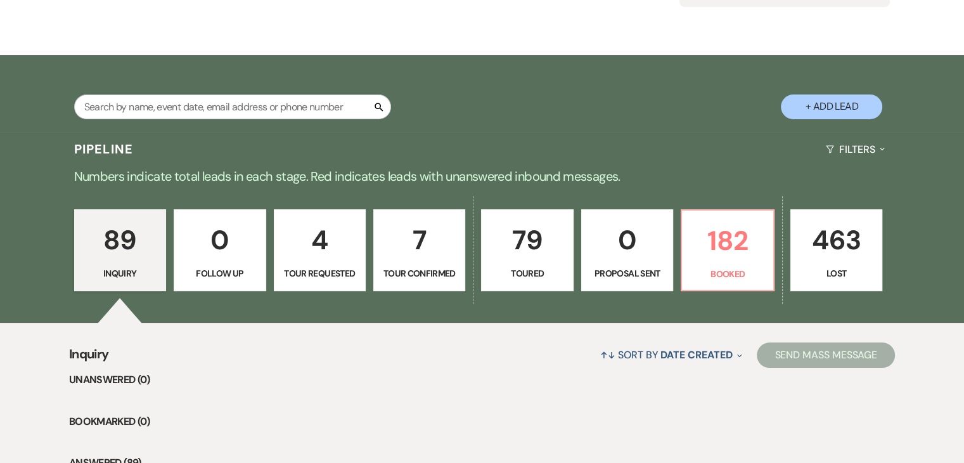
scroll to position [172, 0]
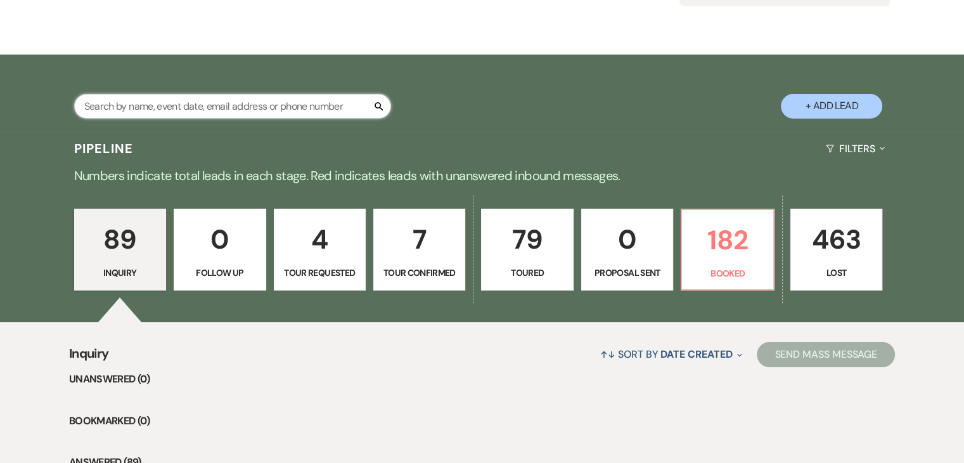
click at [319, 107] on input "text" at bounding box center [232, 106] width 317 height 25
type input "[PERSON_NAME]"
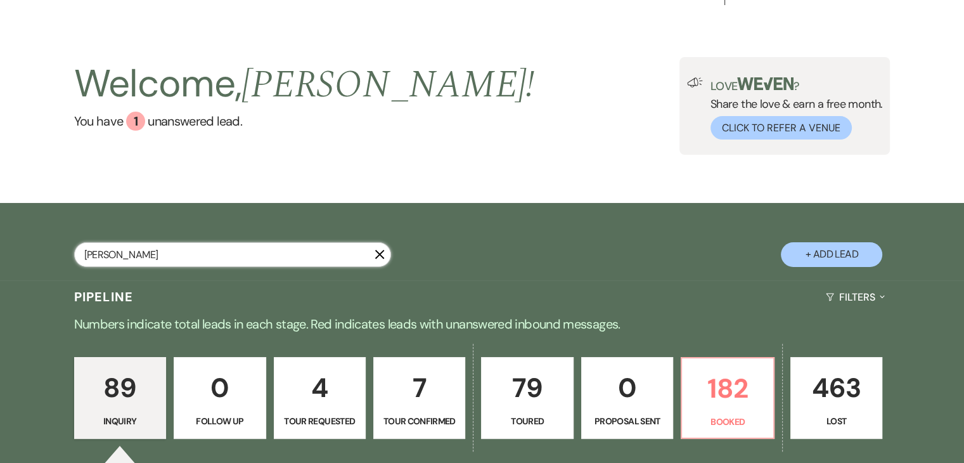
select select "8"
select select "6"
select select "8"
select select "6"
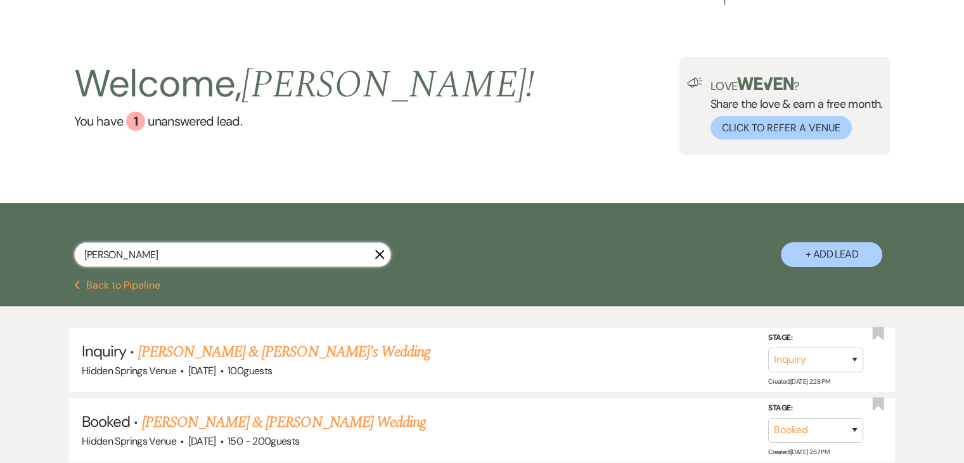
scroll to position [172, 0]
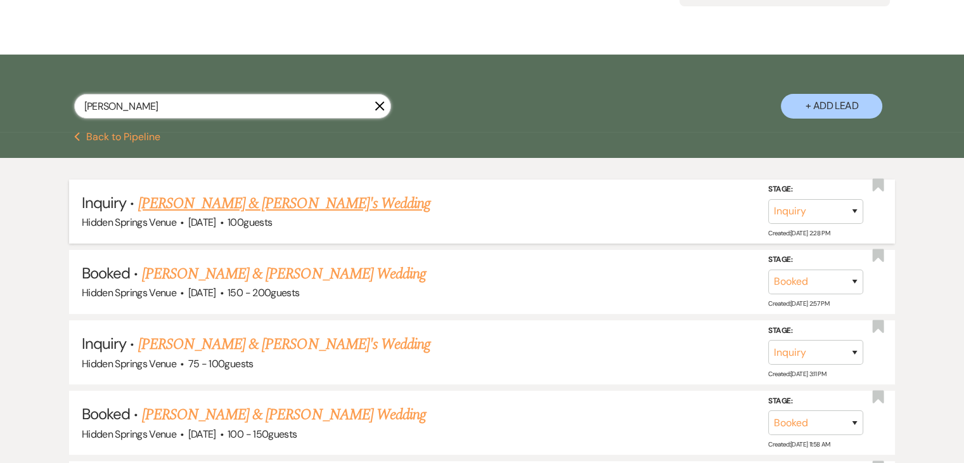
type input "[PERSON_NAME]"
click at [300, 204] on link "[PERSON_NAME] & [PERSON_NAME]'s Wedding" at bounding box center [284, 203] width 293 height 23
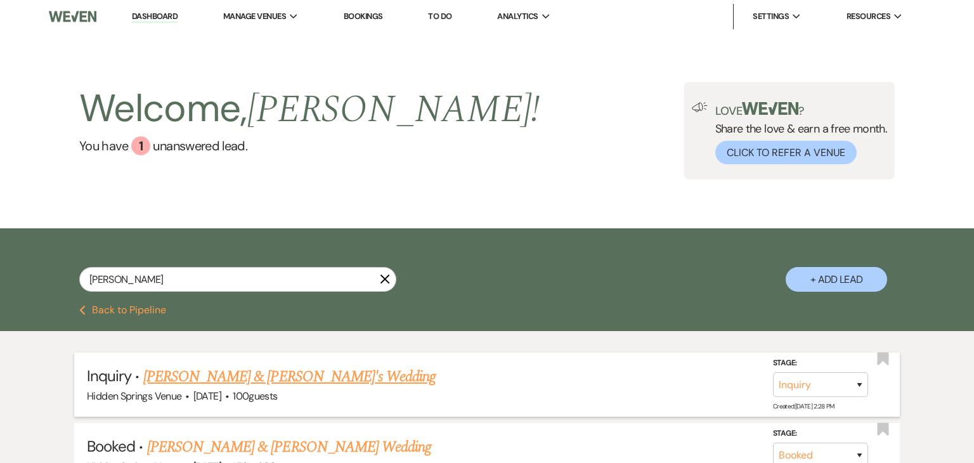
select select "14"
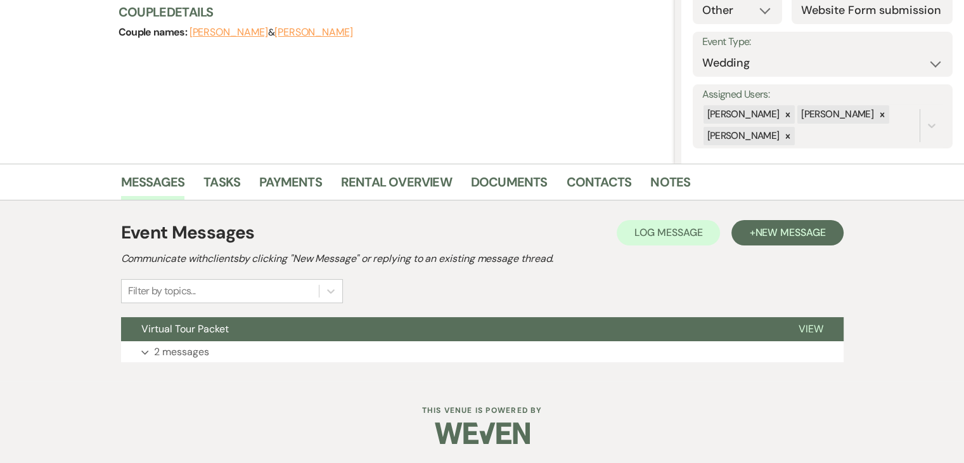
scroll to position [153, 0]
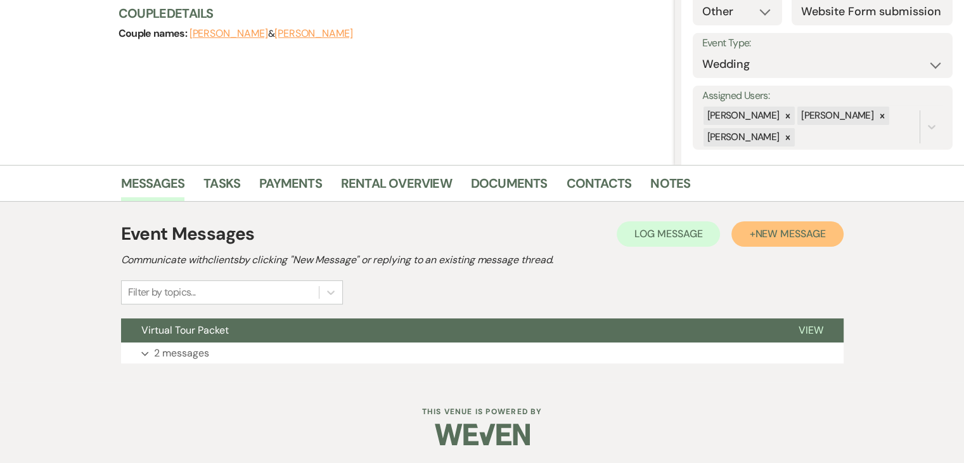
click at [776, 225] on button "+ New Message" at bounding box center [788, 233] width 112 height 25
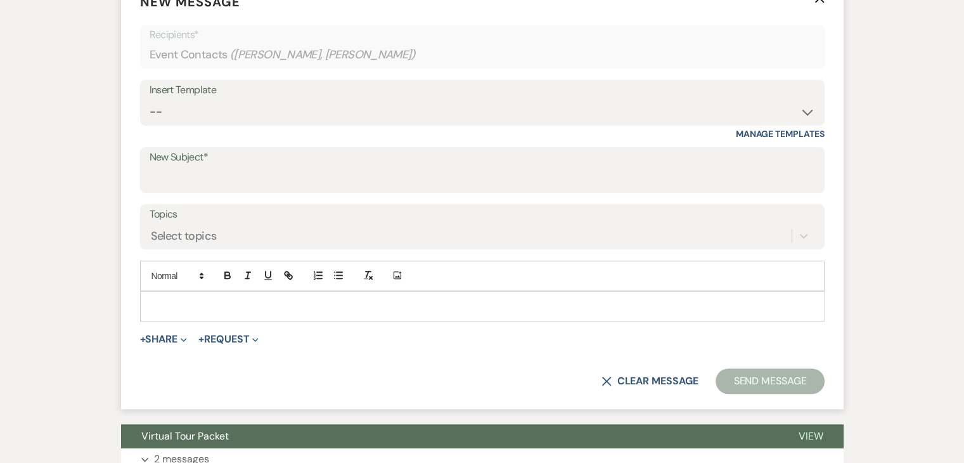
scroll to position [540, 0]
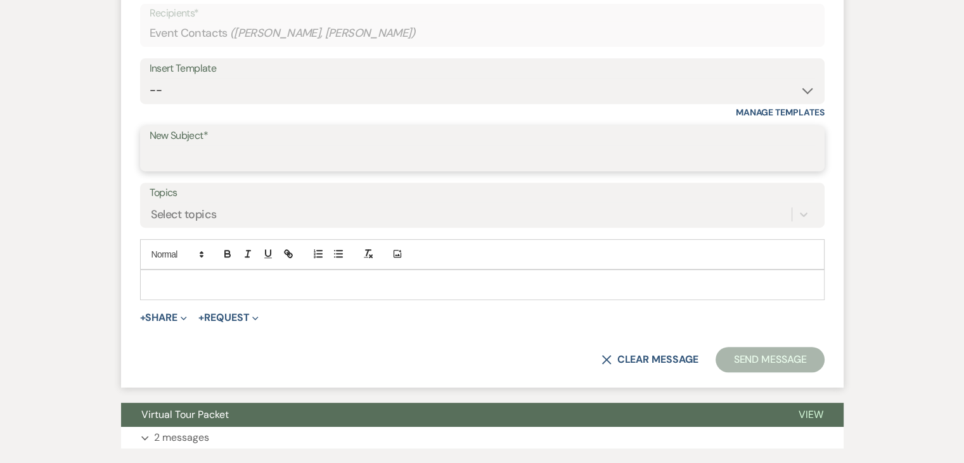
click at [230, 157] on input "New Subject*" at bounding box center [483, 157] width 666 height 25
type input "Custom Quote: Hidden Springs Venue"
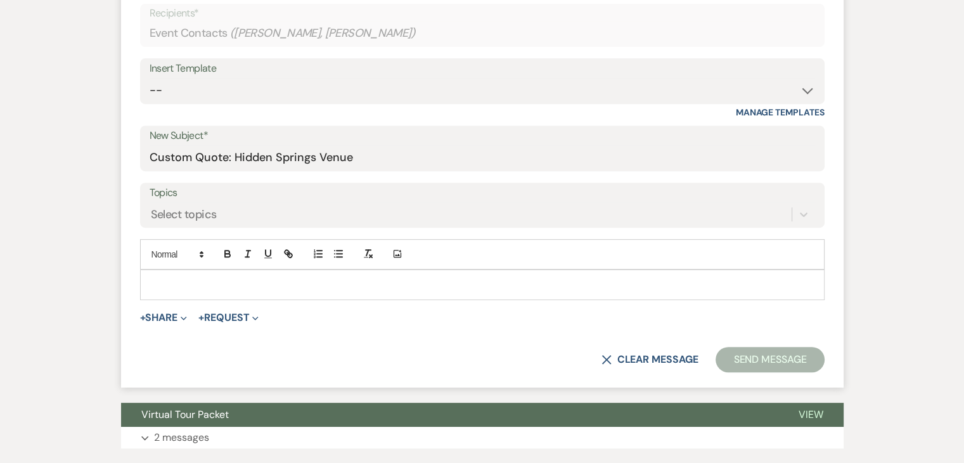
click at [263, 285] on p at bounding box center [482, 285] width 665 height 14
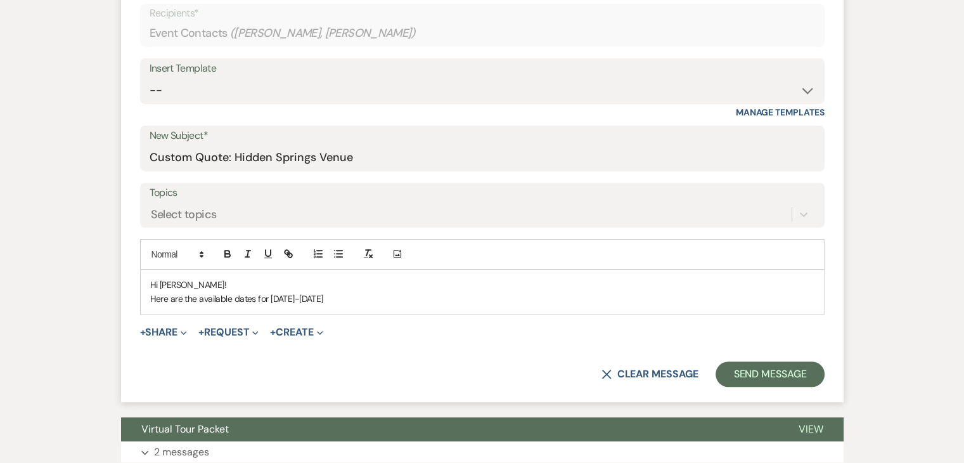
click at [266, 294] on p "Here are the available dates for [DATE]-[DATE]" at bounding box center [482, 299] width 665 height 14
click at [391, 293] on p "Here are the available dates for Weds-Thurs in [DATE]-[DATE]" at bounding box center [482, 299] width 665 height 14
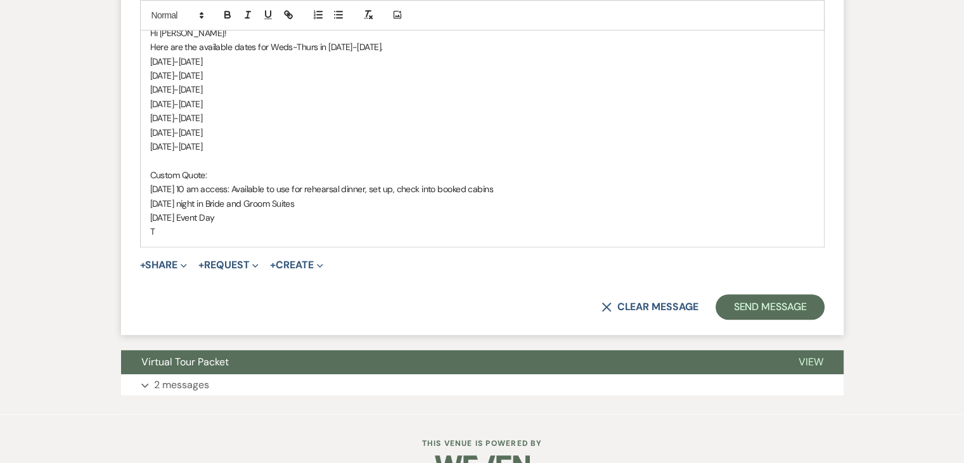
scroll to position [802, 0]
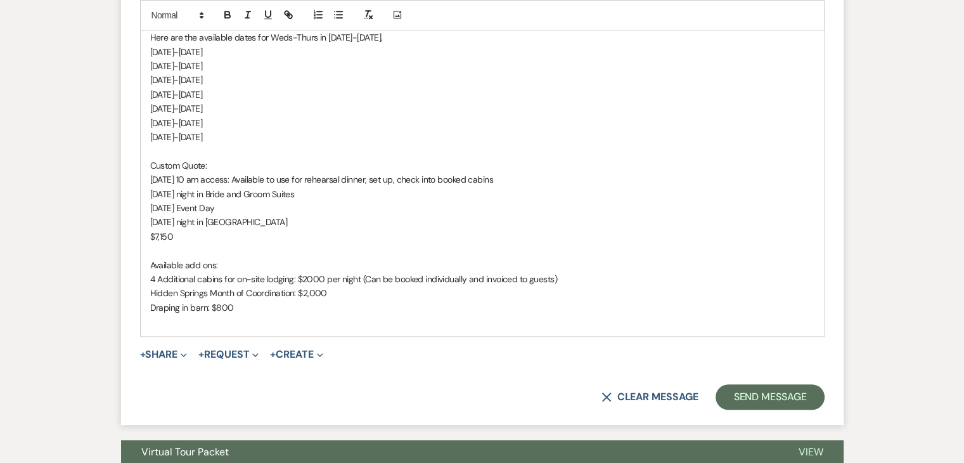
click at [249, 310] on p "Draping in barn: $800" at bounding box center [482, 308] width 665 height 14
click at [194, 318] on p at bounding box center [482, 322] width 665 height 14
click at [268, 221] on p "[DATE] night in [GEOGRAPHIC_DATA]" at bounding box center [482, 222] width 665 height 14
click at [337, 286] on p "Hidden Springs Month of Coordination: $2,000" at bounding box center [482, 293] width 665 height 14
click at [249, 307] on p "Draping in barn: $750" at bounding box center [482, 308] width 665 height 14
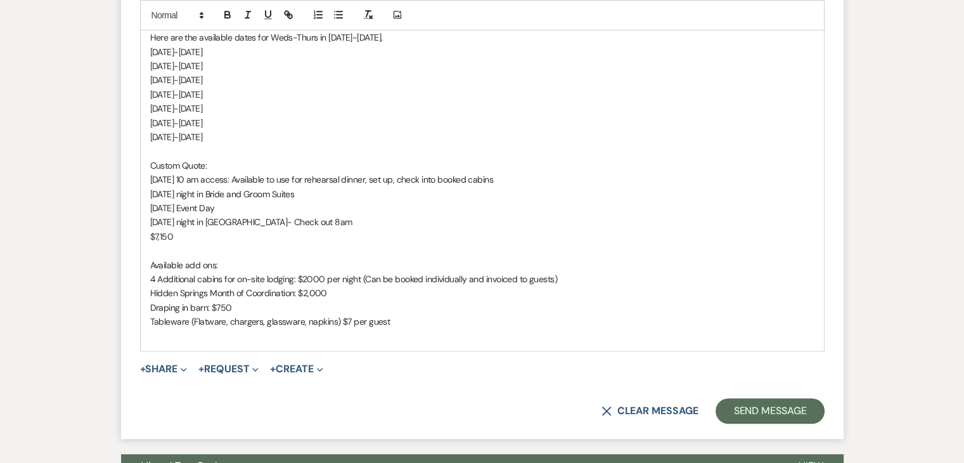
click at [203, 264] on p "Available add ons:" at bounding box center [482, 265] width 665 height 14
click at [380, 302] on p "Draping in barn: $750" at bounding box center [482, 308] width 665 height 14
click at [396, 315] on p "Tableware (Flatware, chargers, glassware, napkins) $7 per guest" at bounding box center [482, 322] width 665 height 14
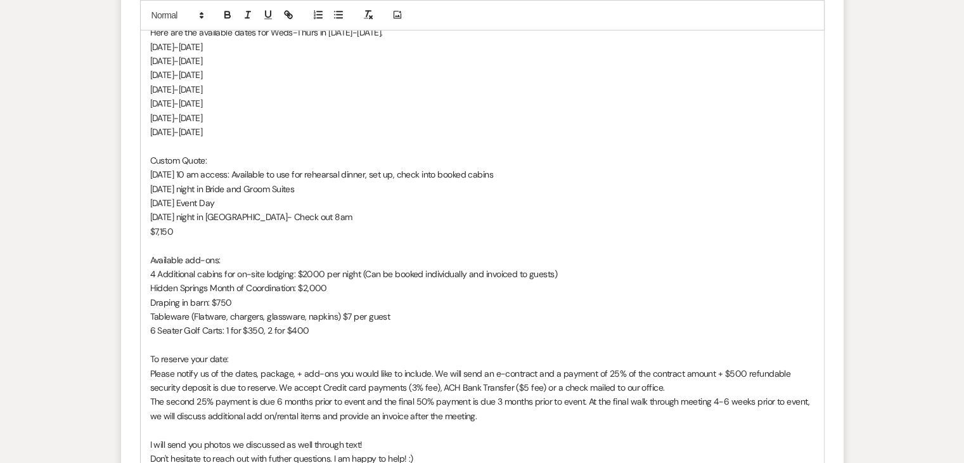
scroll to position [835, 0]
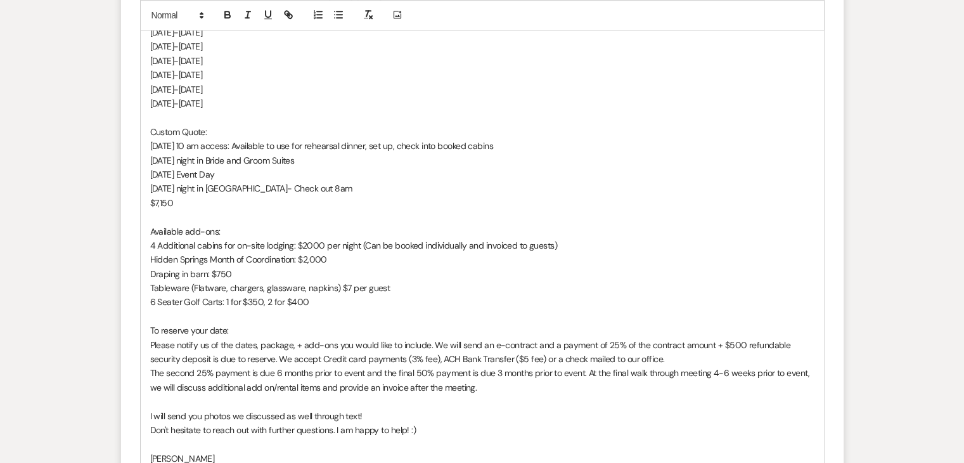
click at [324, 386] on p "The second 25% payment is due 6 months prior to event and the final 50% payment…" at bounding box center [482, 380] width 665 height 29
click at [711, 343] on p "Please notify us of the dates, package, + add-ons you would like to include. We…" at bounding box center [482, 352] width 665 height 29
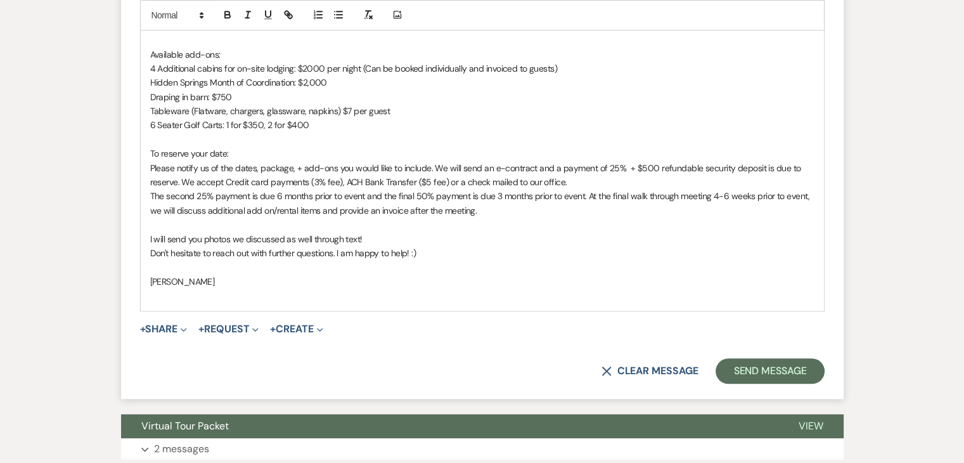
scroll to position [1011, 0]
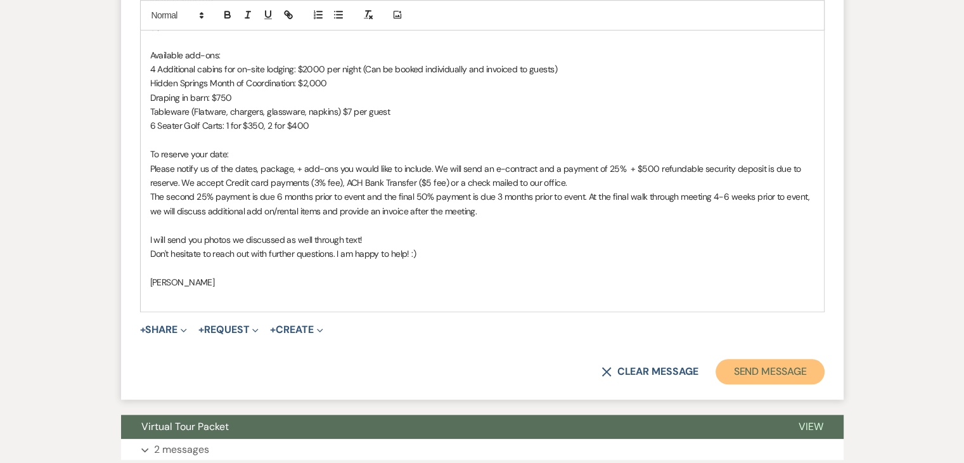
click at [784, 375] on button "Send Message" at bounding box center [770, 371] width 108 height 25
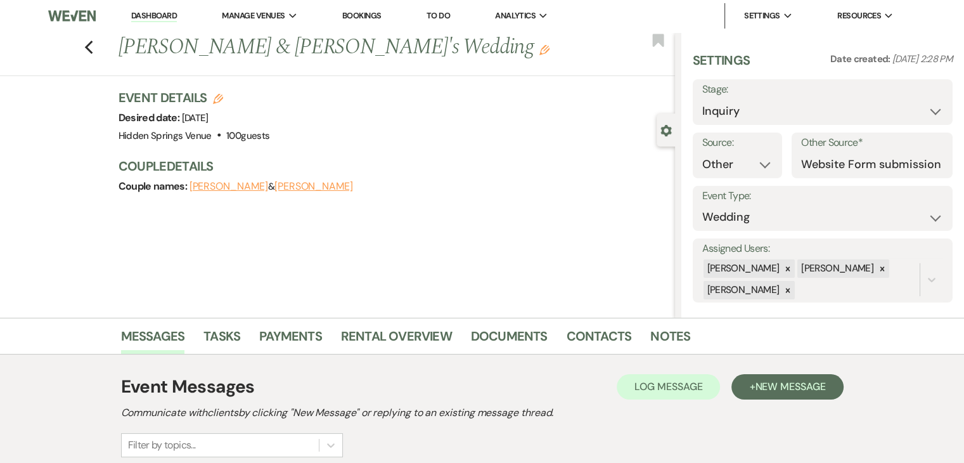
scroll to position [0, 0]
click at [828, 112] on select "Inquiry Follow Up Tour Requested Tour Confirmed Toured Proposal Sent Booked Lost" at bounding box center [823, 112] width 241 height 25
select select "5"
click at [703, 100] on select "Inquiry Follow Up Tour Requested Tour Confirmed Toured Proposal Sent Booked Lost" at bounding box center [823, 112] width 241 height 25
click at [921, 110] on button "Save" at bounding box center [926, 102] width 54 height 25
